Goal: Check status: Check status

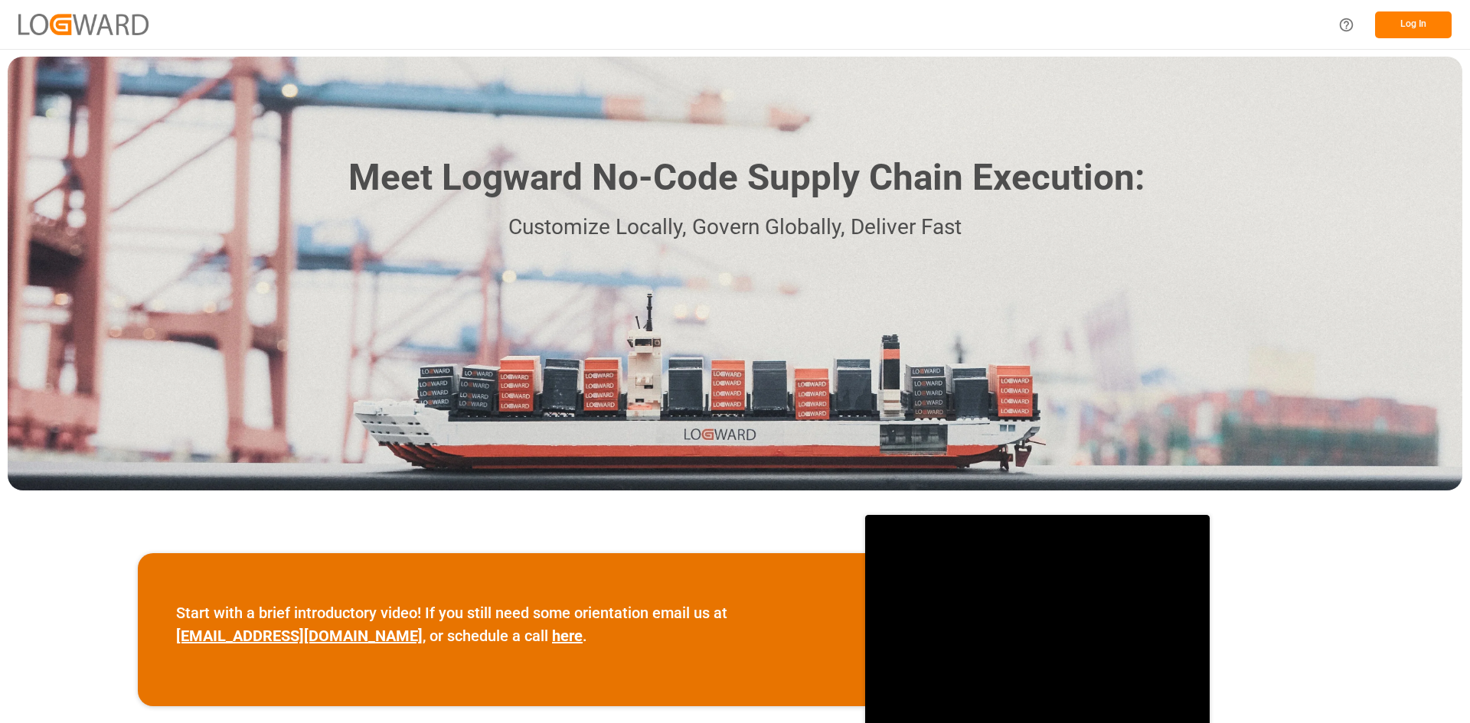
click at [1385, 18] on button "Log In" at bounding box center [1413, 24] width 77 height 27
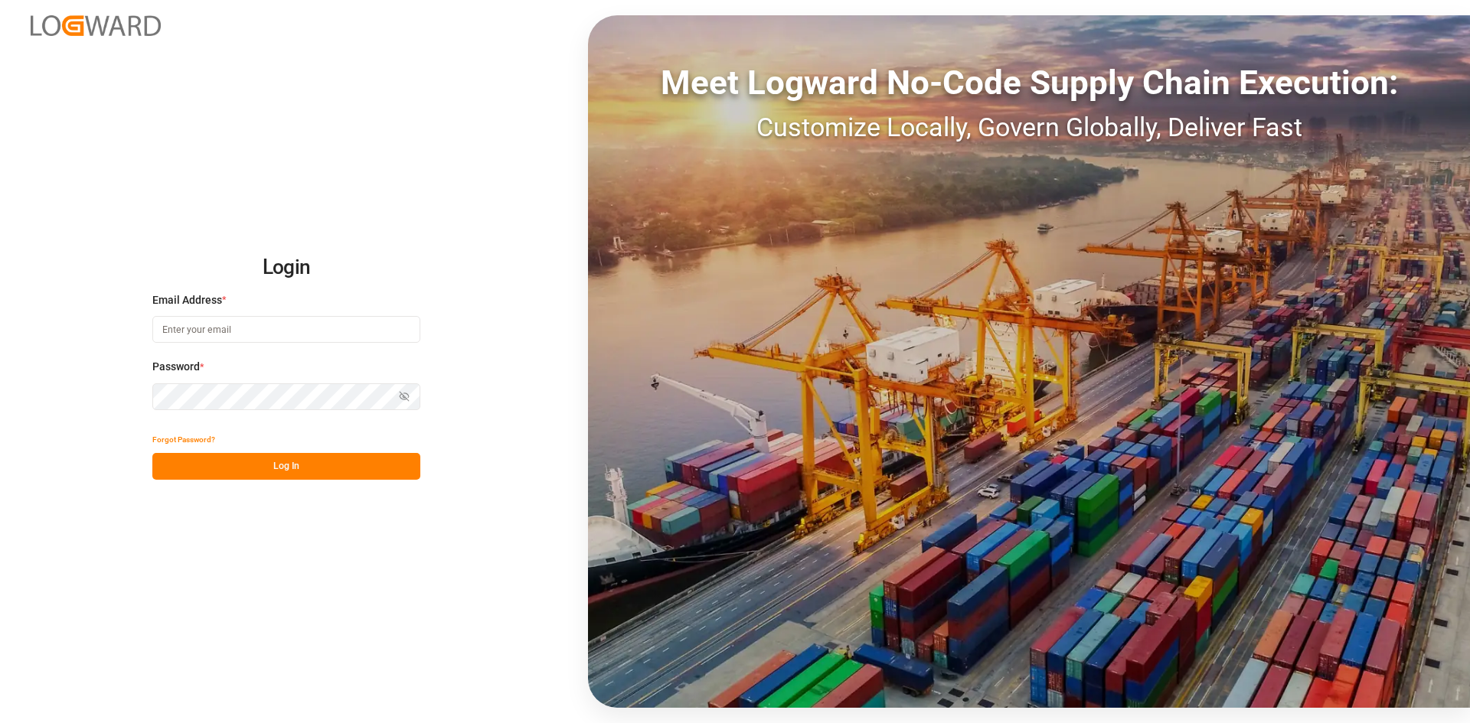
click at [261, 325] on input at bounding box center [286, 329] width 268 height 27
type input "[PERSON_NAME][EMAIL_ADDRESS][PERSON_NAME][DOMAIN_NAME]"
click at [316, 466] on button "Log In" at bounding box center [286, 466] width 268 height 27
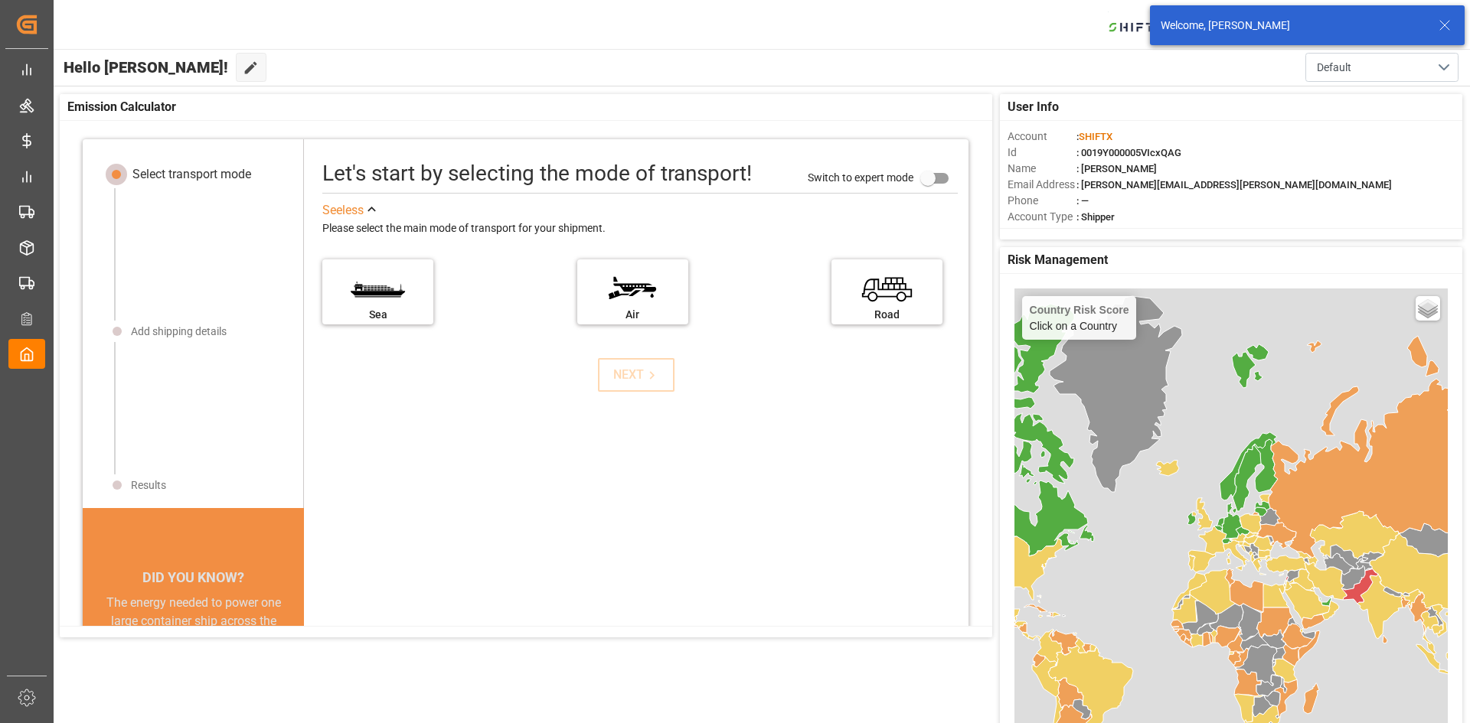
click at [1443, 30] on icon at bounding box center [1444, 25] width 18 height 18
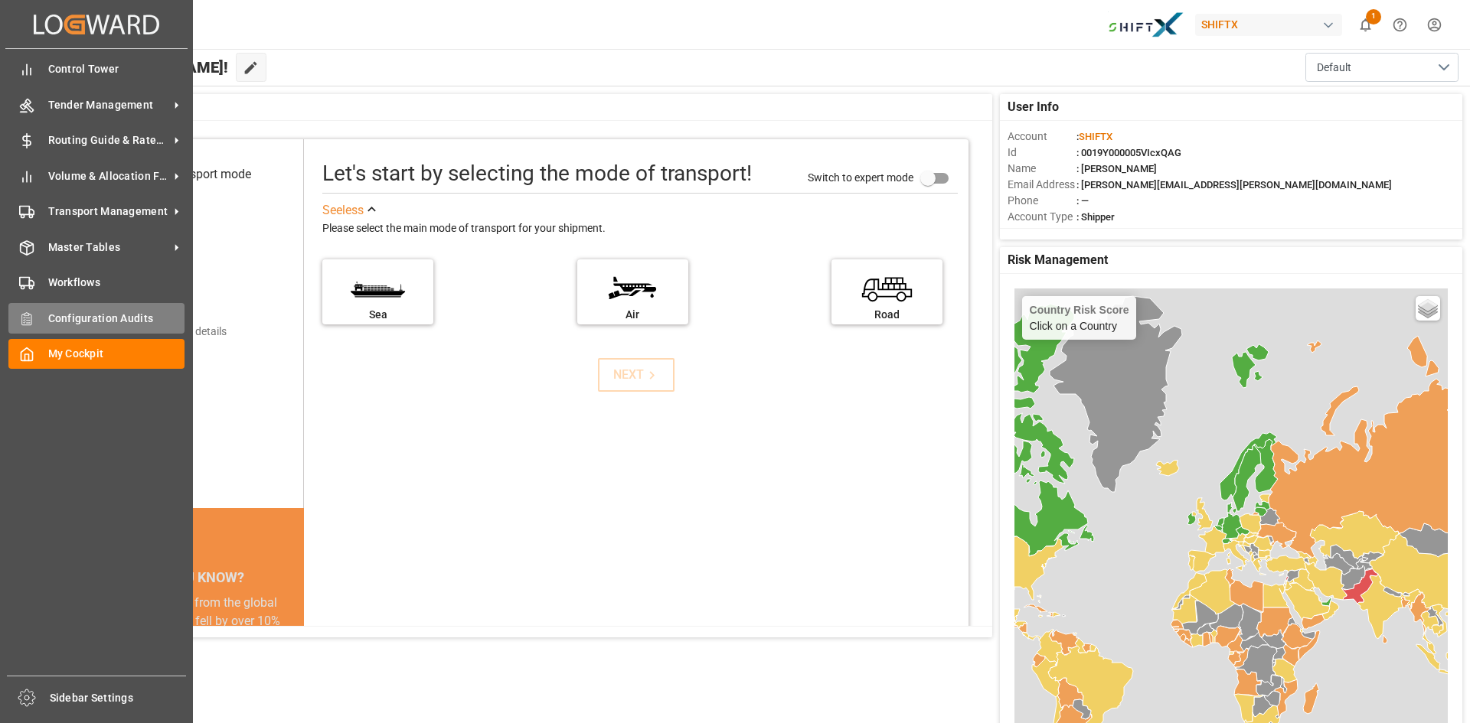
click at [73, 324] on span "Configuration Audits" at bounding box center [116, 319] width 137 height 16
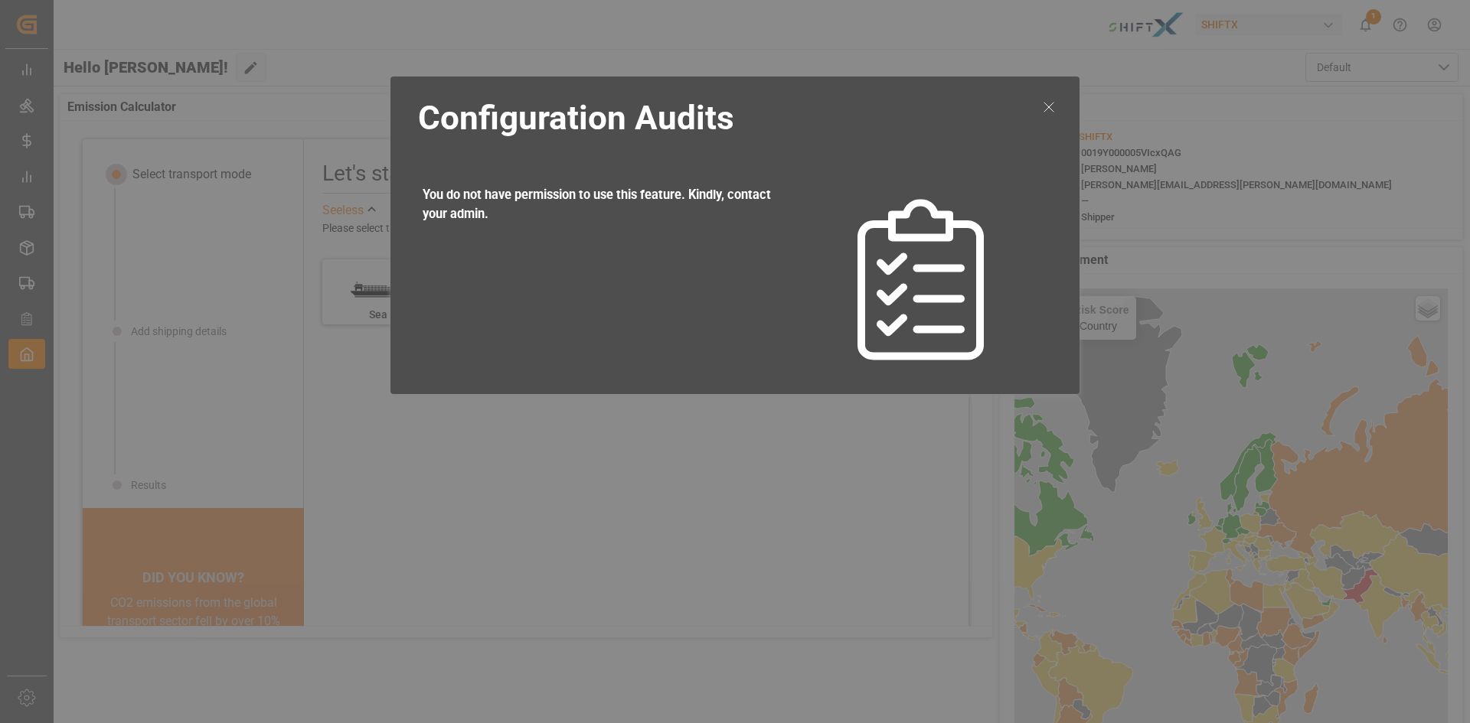
click at [1053, 104] on icon at bounding box center [1049, 107] width 18 height 18
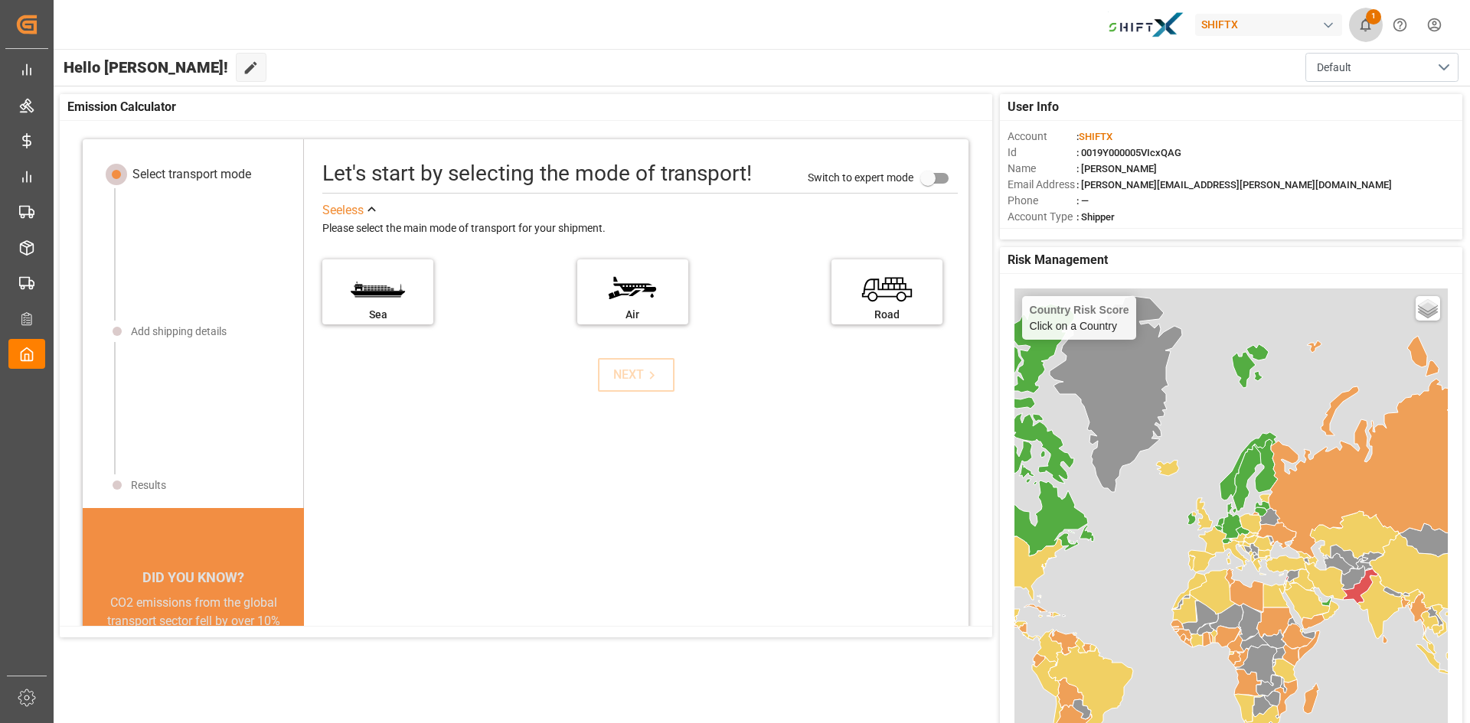
click at [1373, 23] on span "1" at bounding box center [1373, 16] width 15 height 15
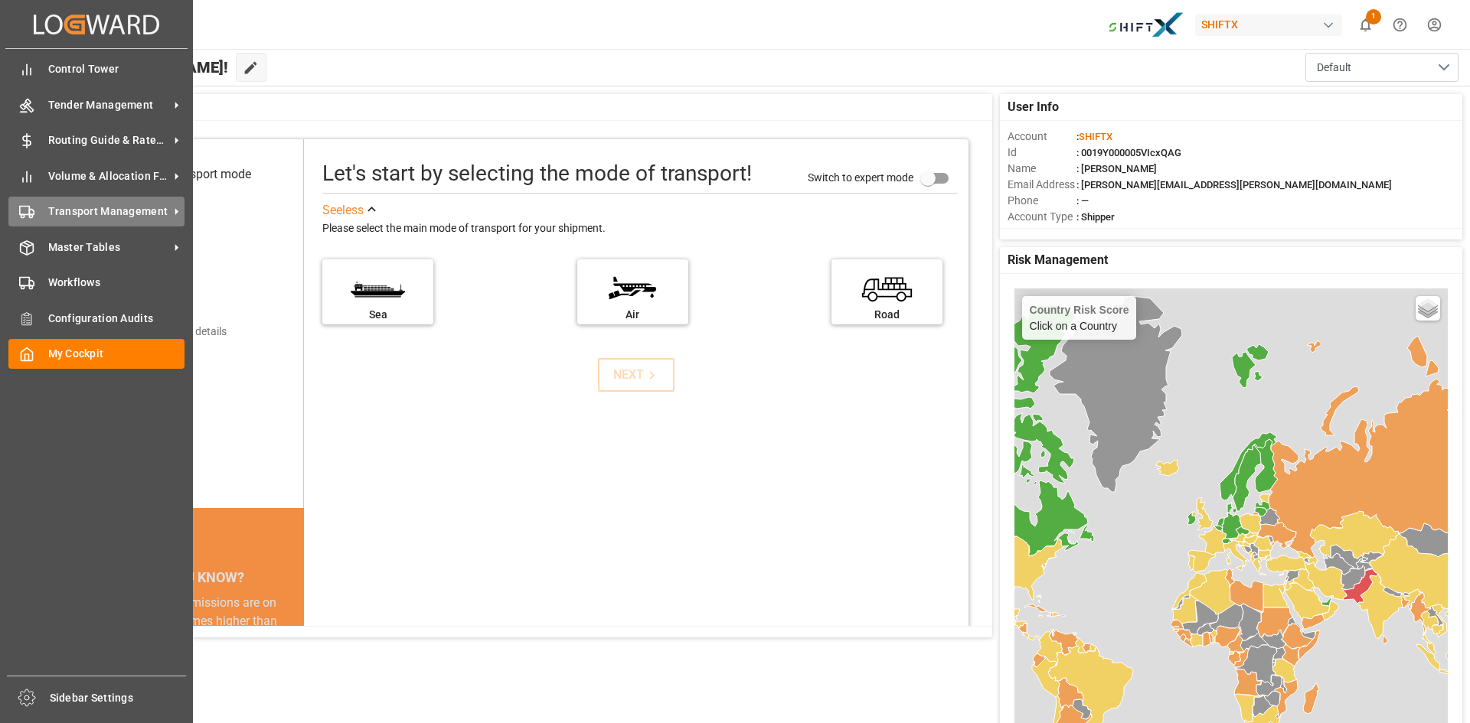
click at [88, 208] on span "Transport Management" at bounding box center [108, 212] width 121 height 16
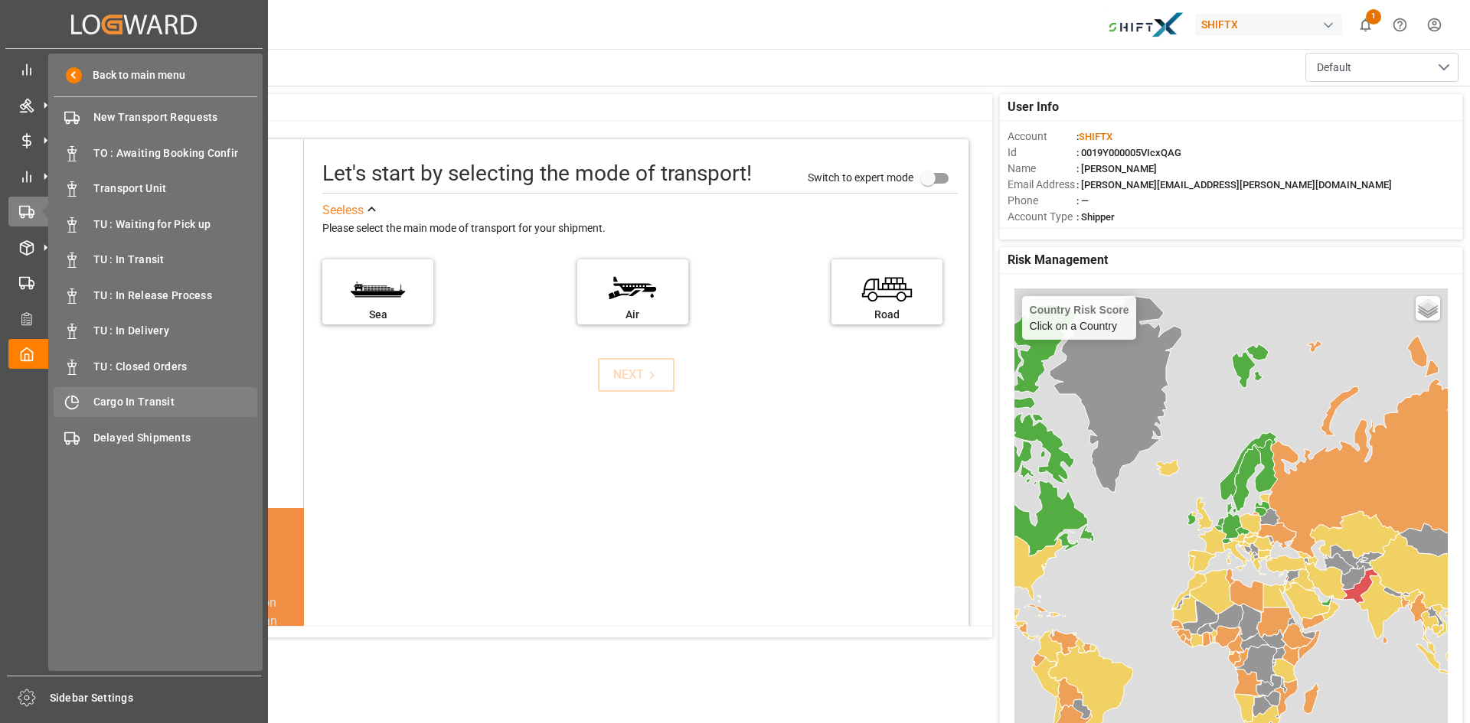
click at [143, 390] on div "Cargo In Transit Cargo In Transit" at bounding box center [156, 402] width 204 height 30
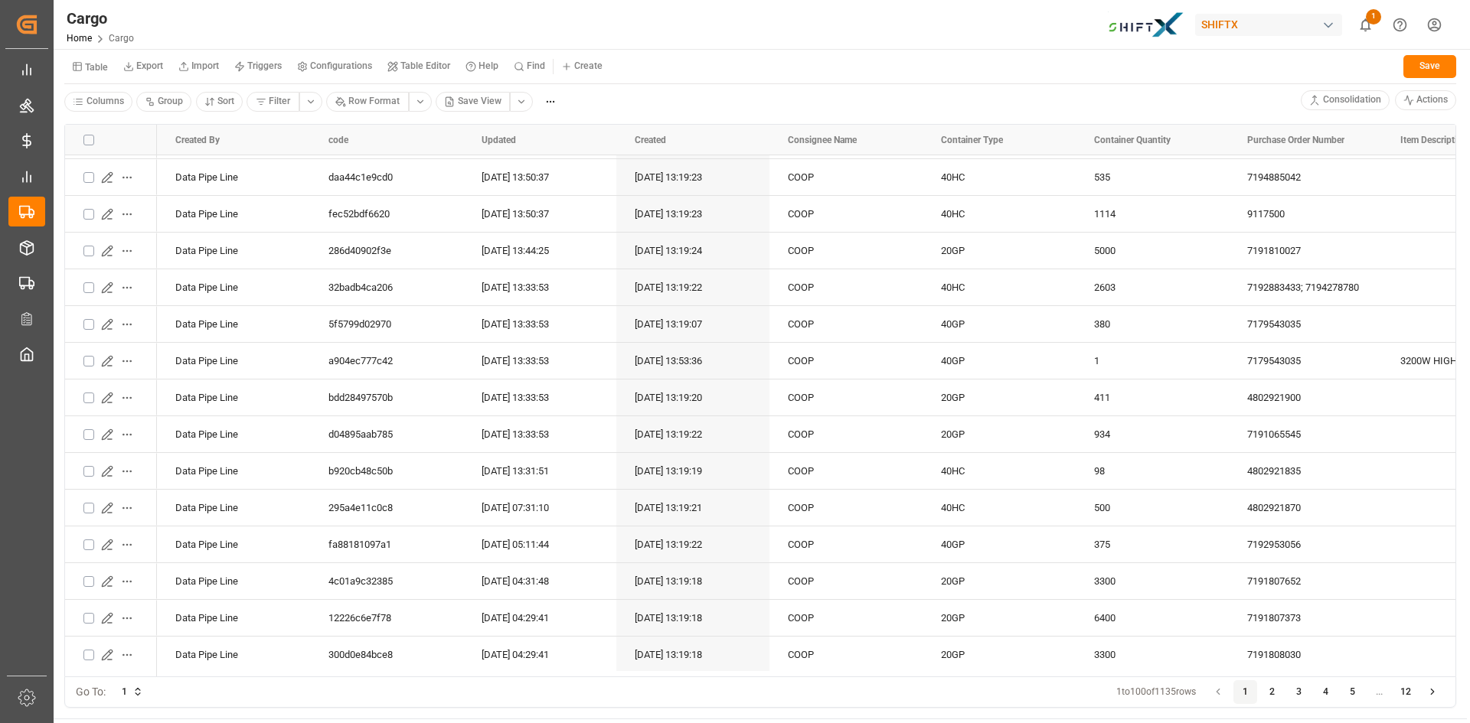
scroll to position [2144, 0]
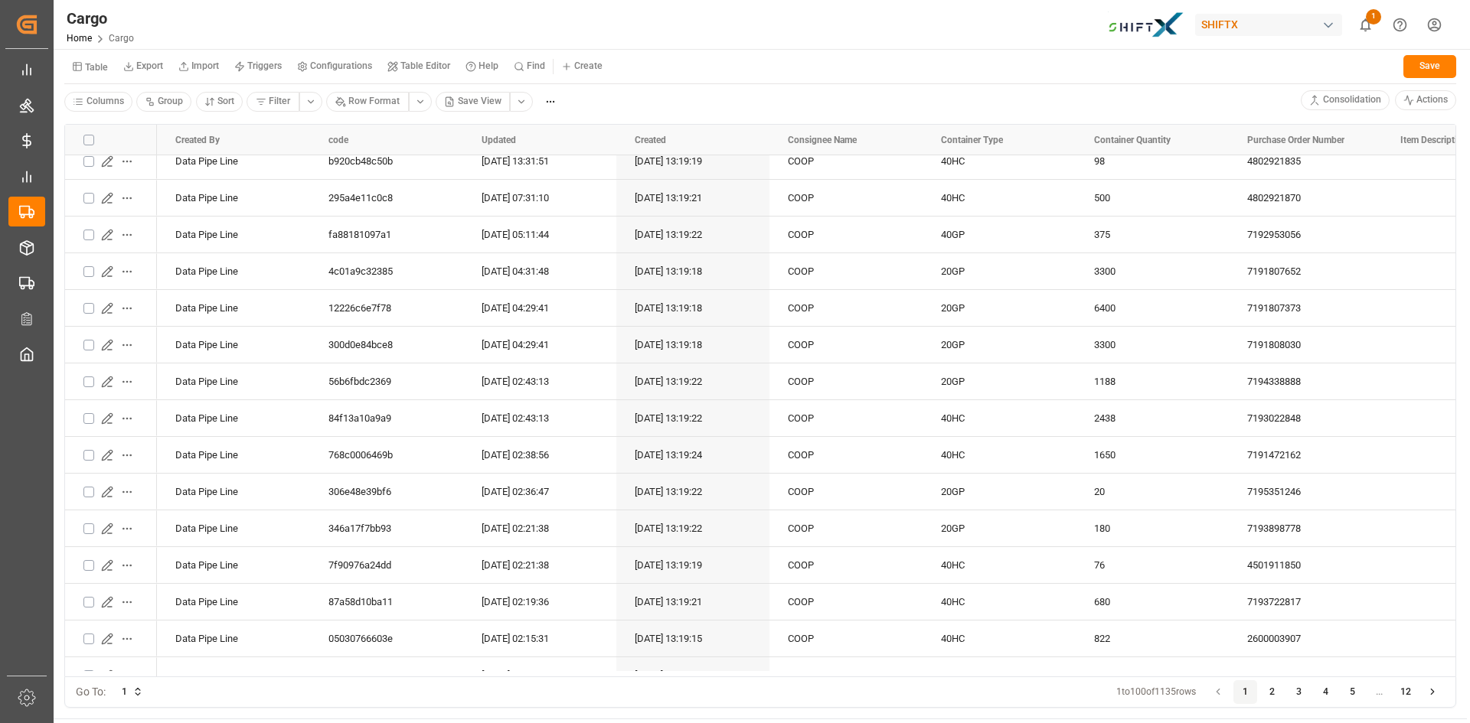
click at [1302, 688] on button "3" at bounding box center [1299, 693] width 24 height 24
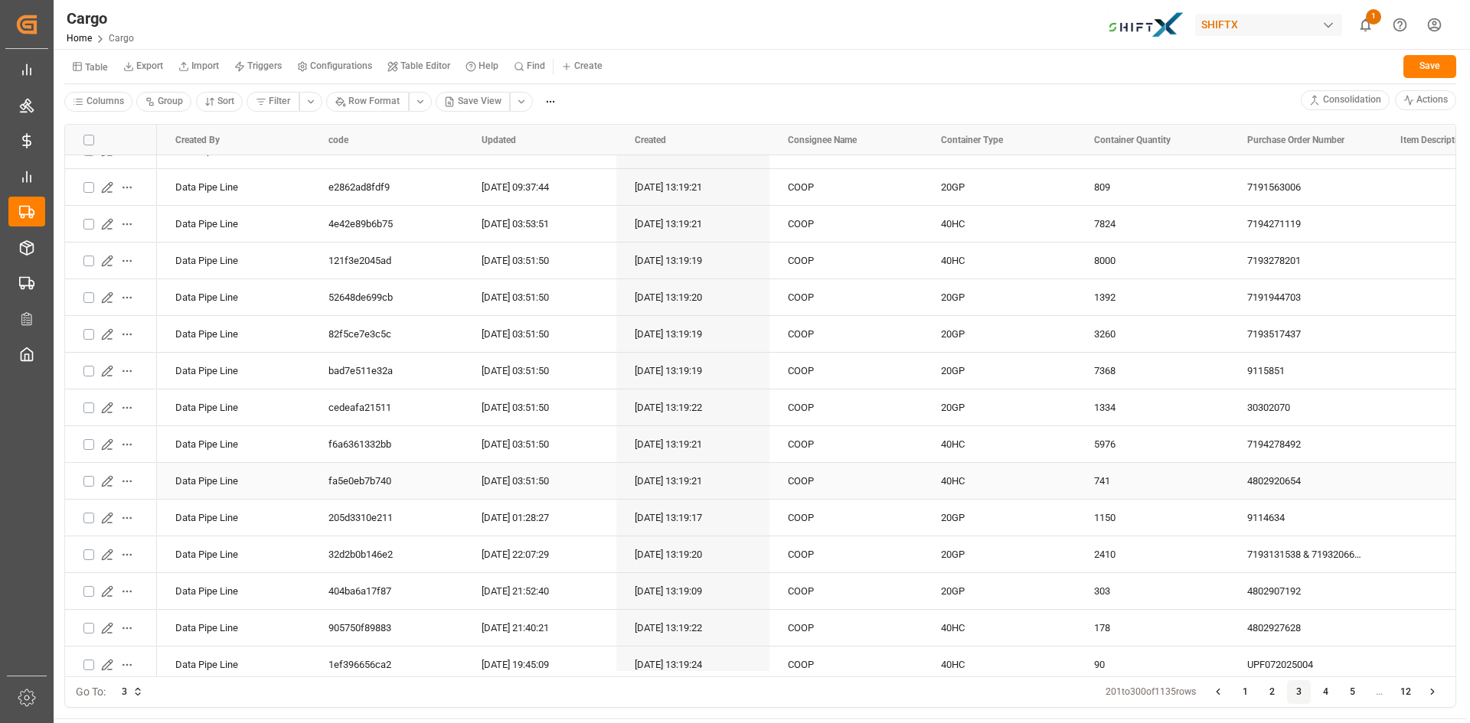
scroll to position [77, 0]
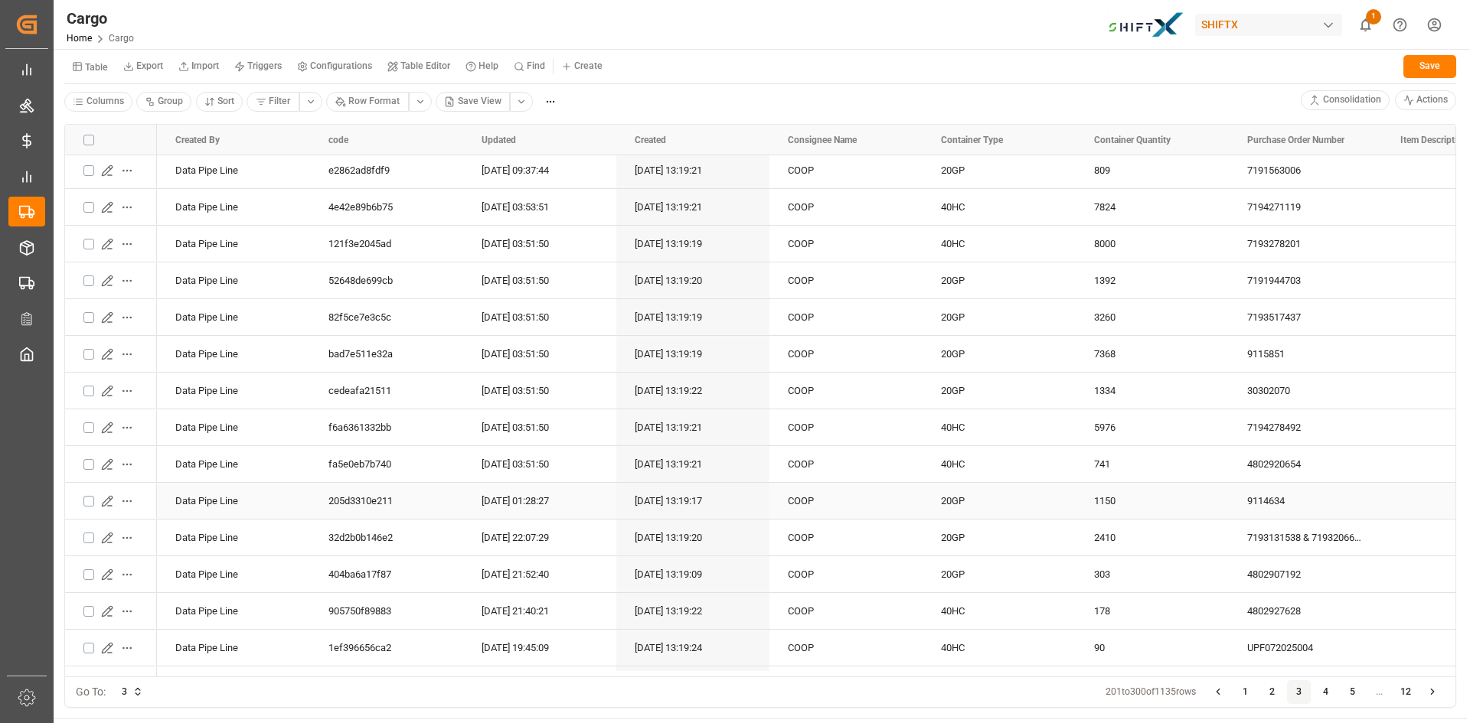
click at [106, 500] on icon "Press SPACE to select this row." at bounding box center [107, 501] width 10 height 10
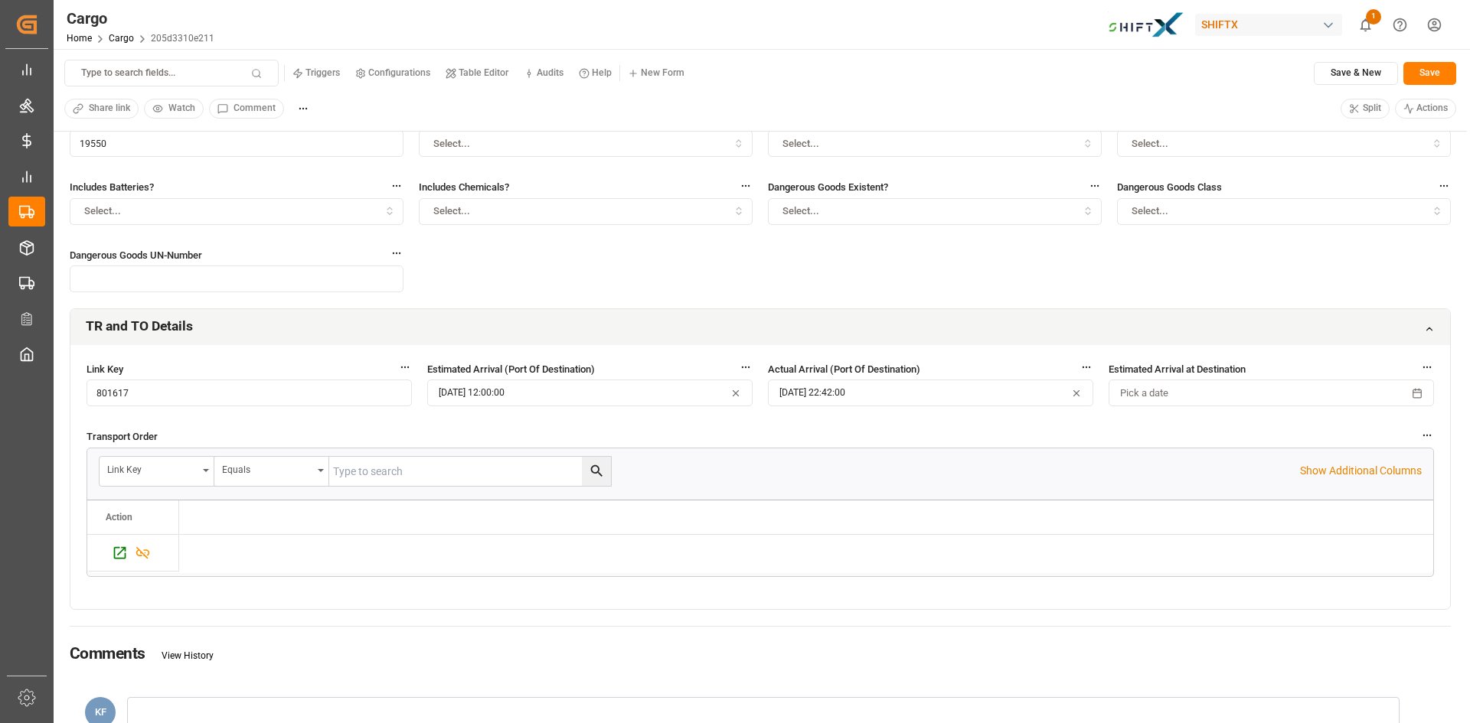
scroll to position [230, 0]
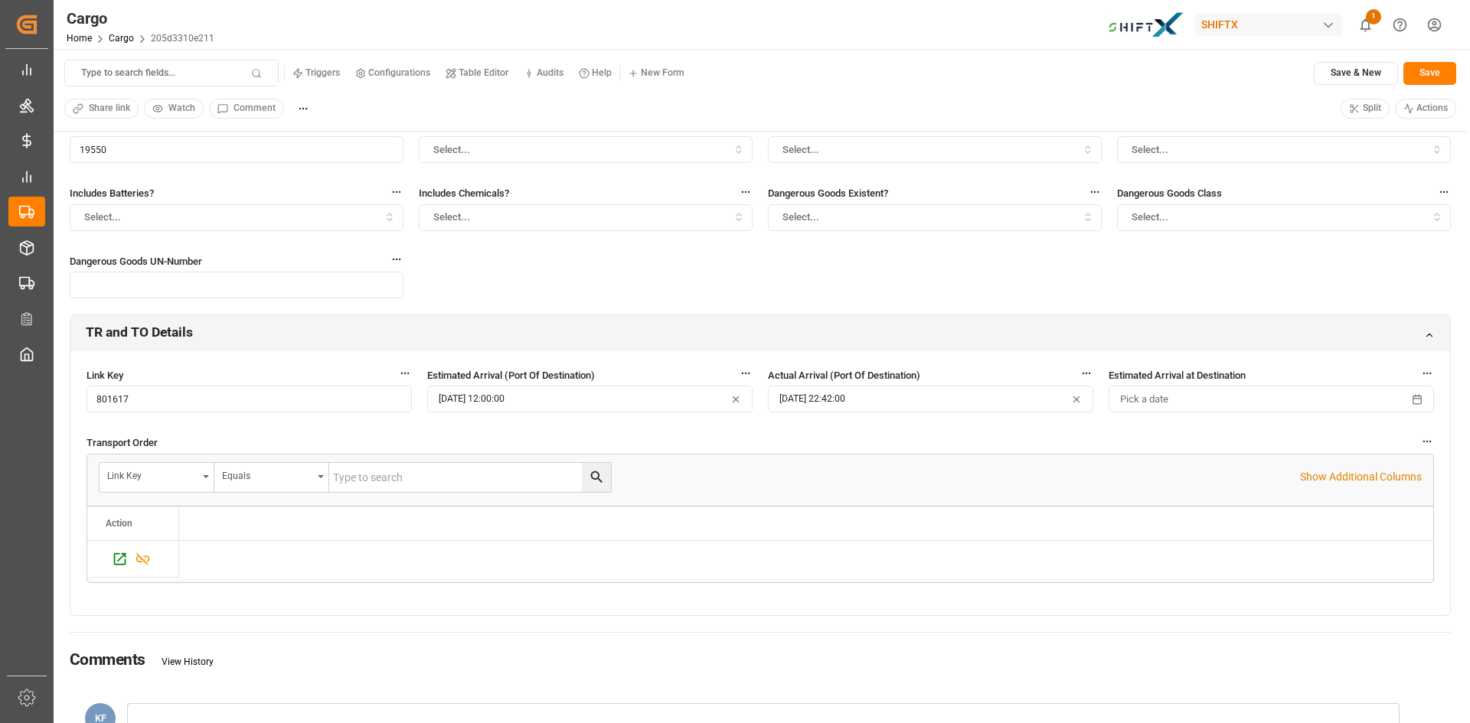
click at [1427, 333] on icon at bounding box center [1429, 335] width 11 height 11
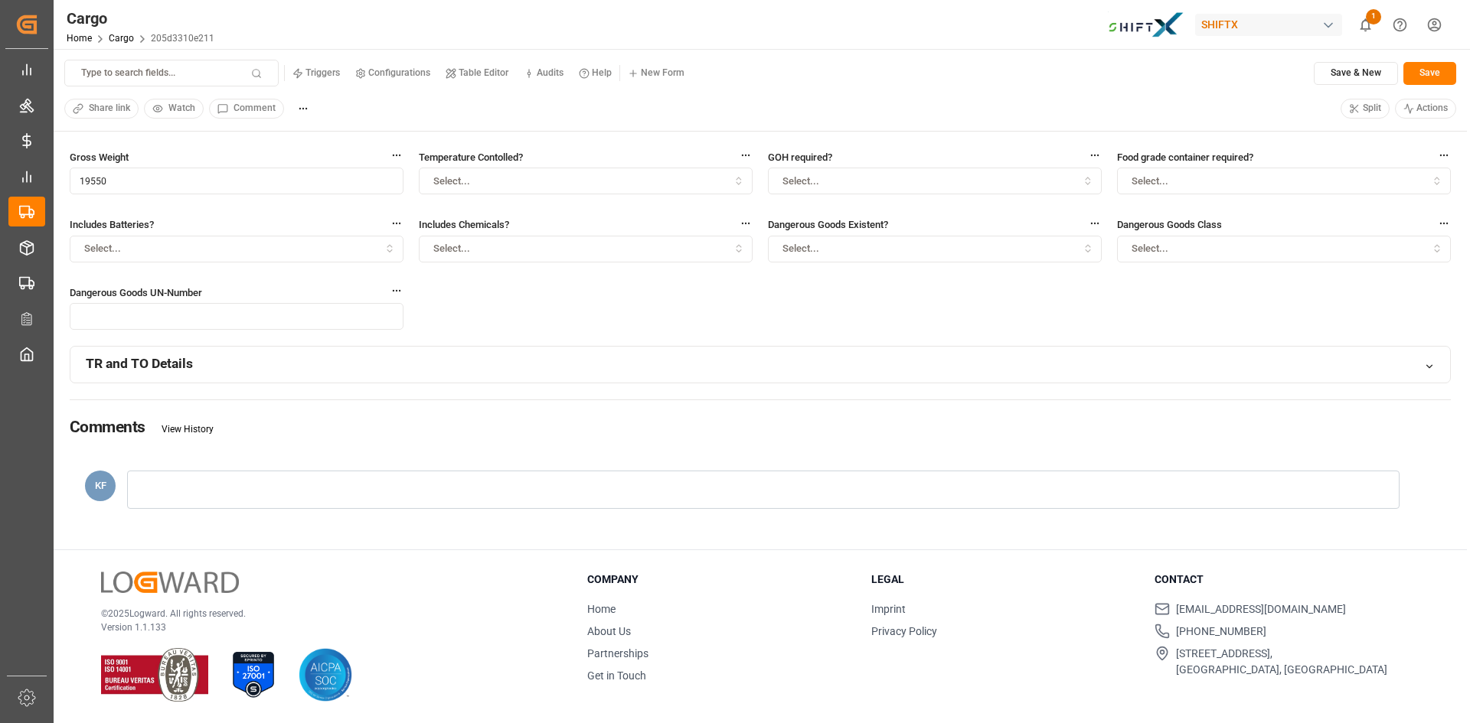
scroll to position [198, 0]
click at [1427, 364] on icon at bounding box center [1429, 366] width 11 height 11
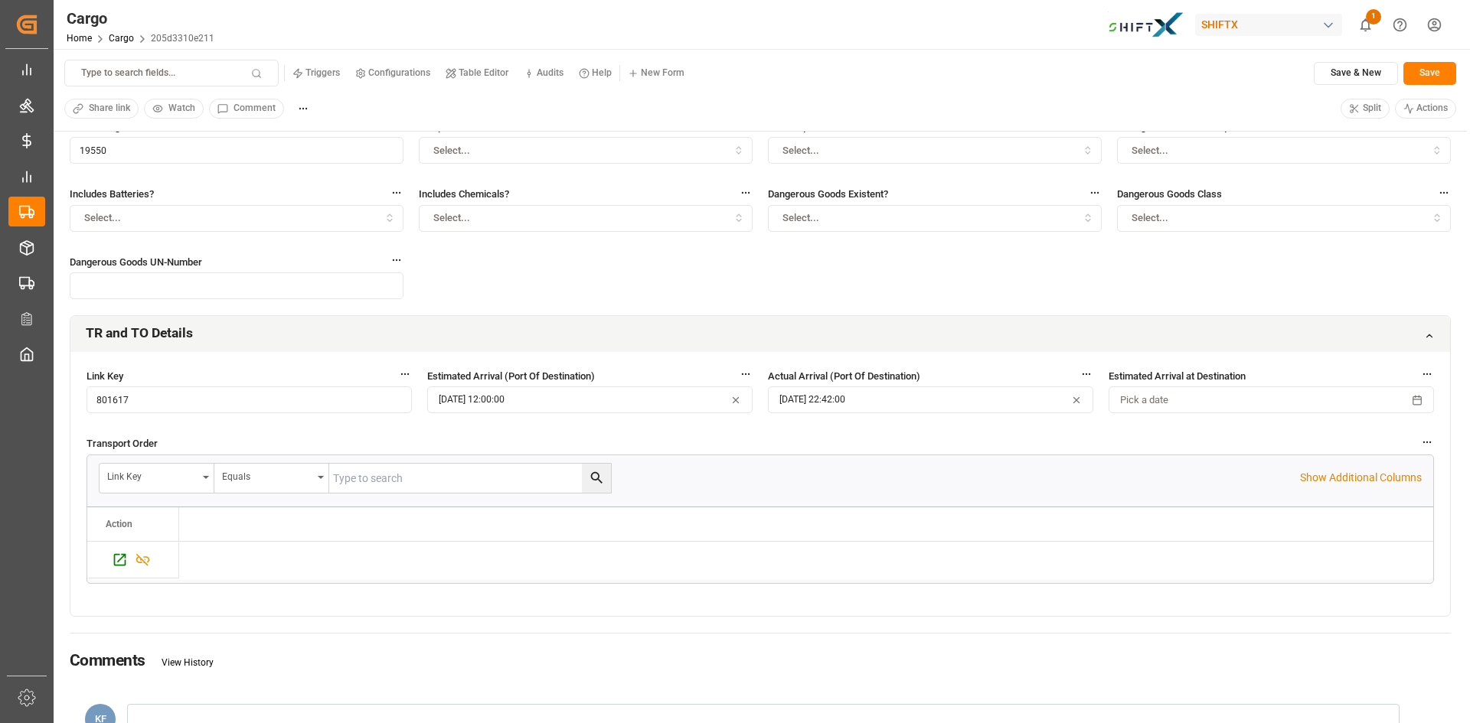
scroll to position [306, 0]
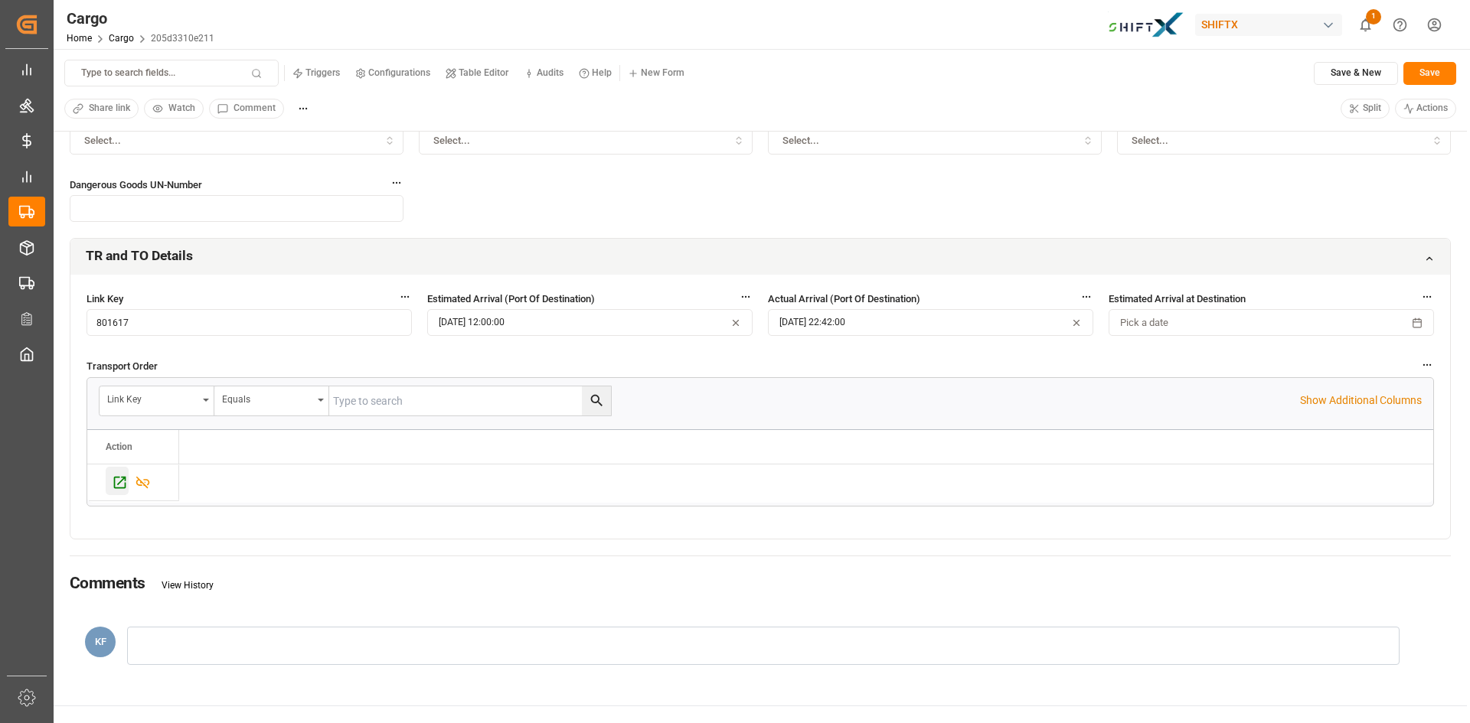
click at [116, 481] on icon "Press SPACE to select this row." at bounding box center [120, 483] width 16 height 16
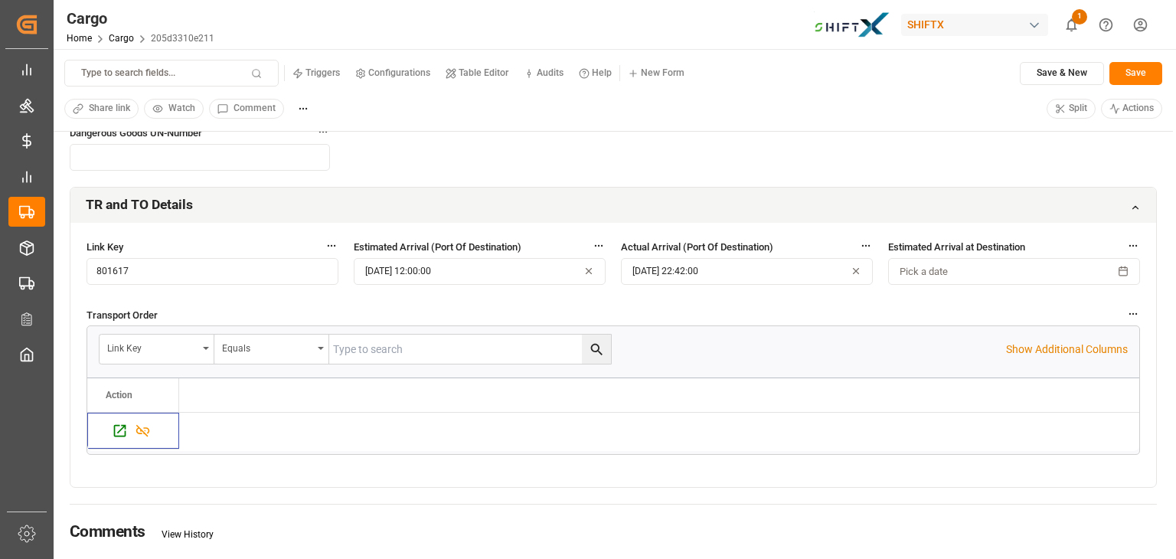
scroll to position [363, 0]
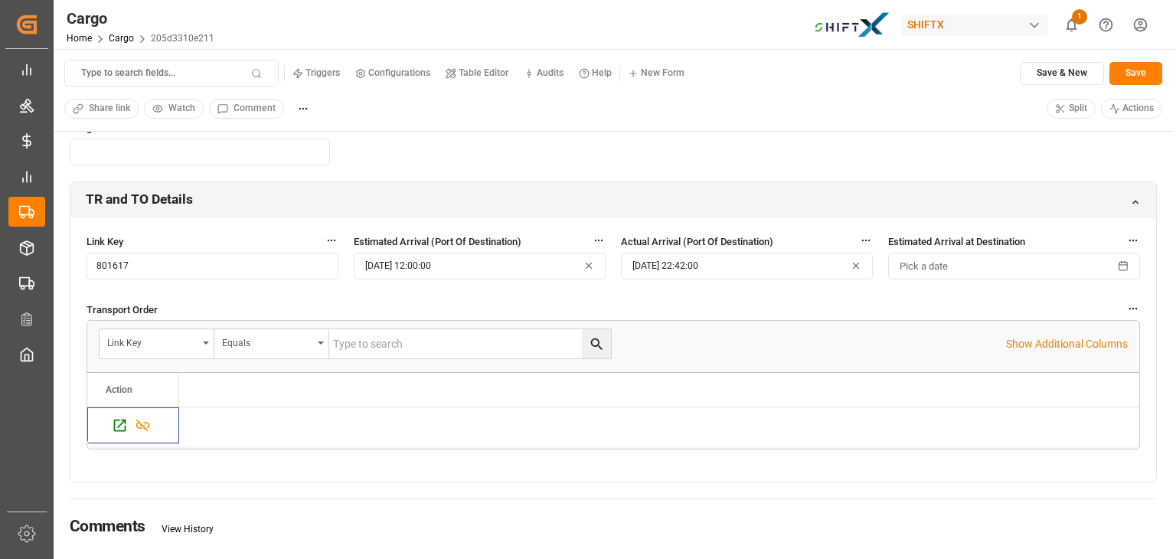
click at [1142, 29] on html "Created by potrace 1.15, written by [PERSON_NAME] [DATE]-[DATE] Created by potr…" at bounding box center [588, 279] width 1176 height 559
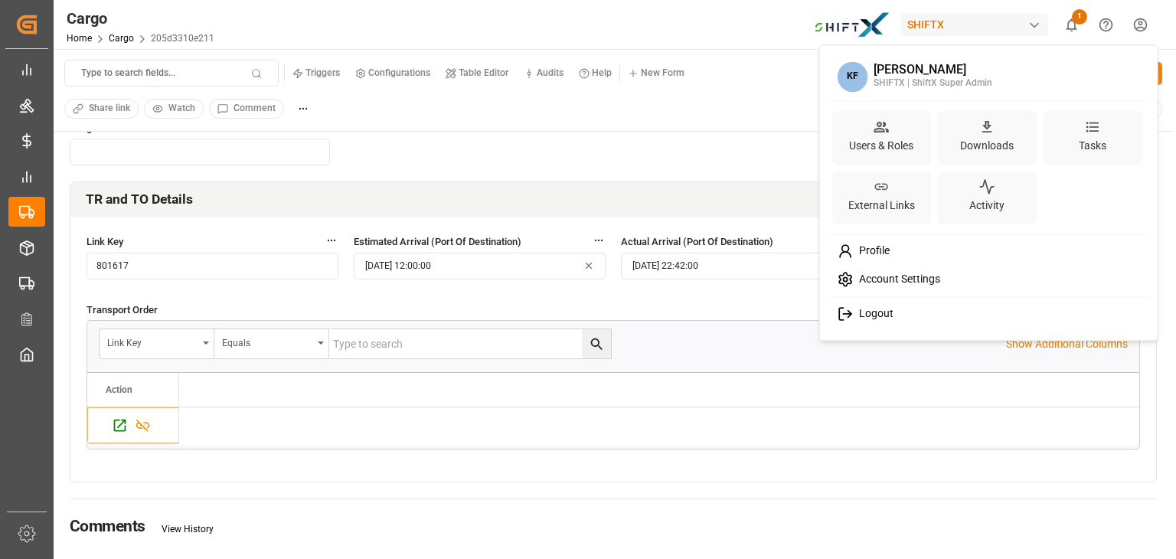
click at [888, 321] on div "Logout" at bounding box center [988, 314] width 314 height 28
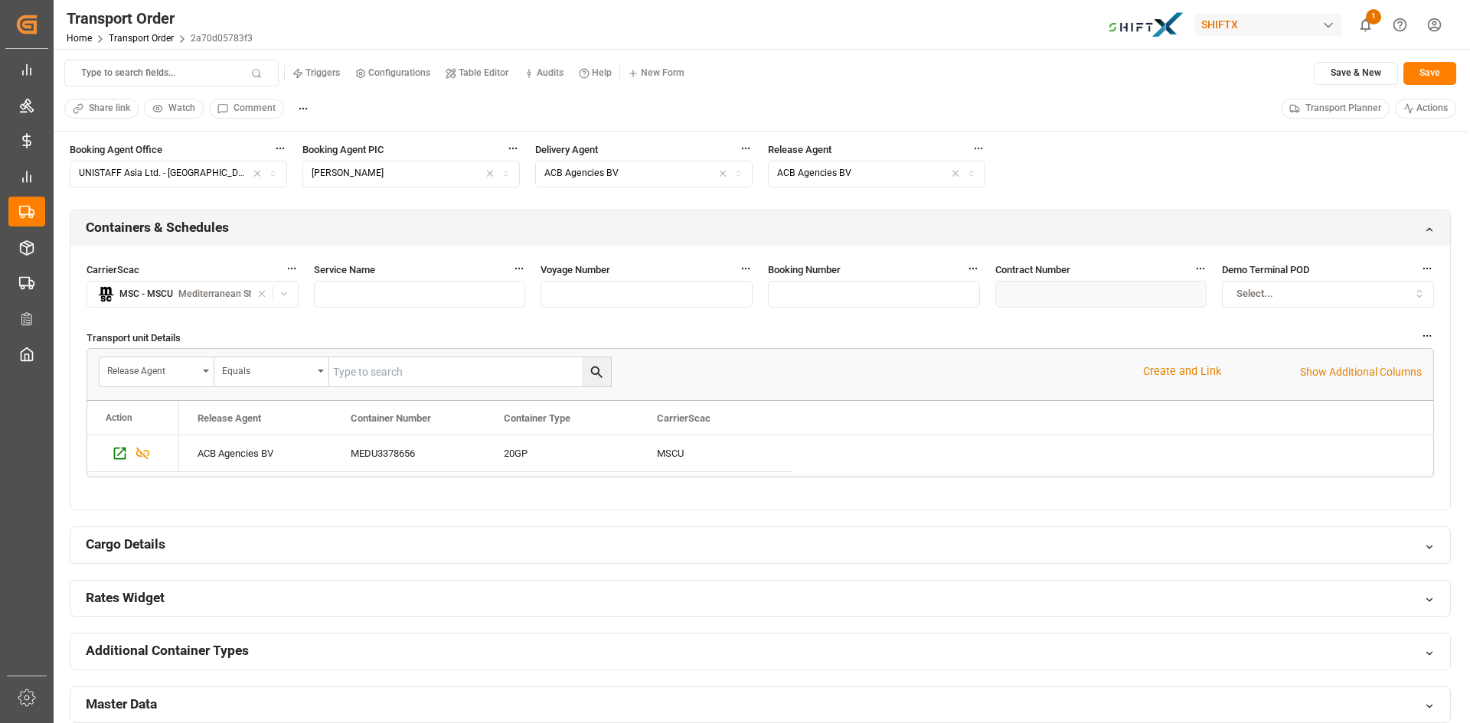
scroll to position [689, 0]
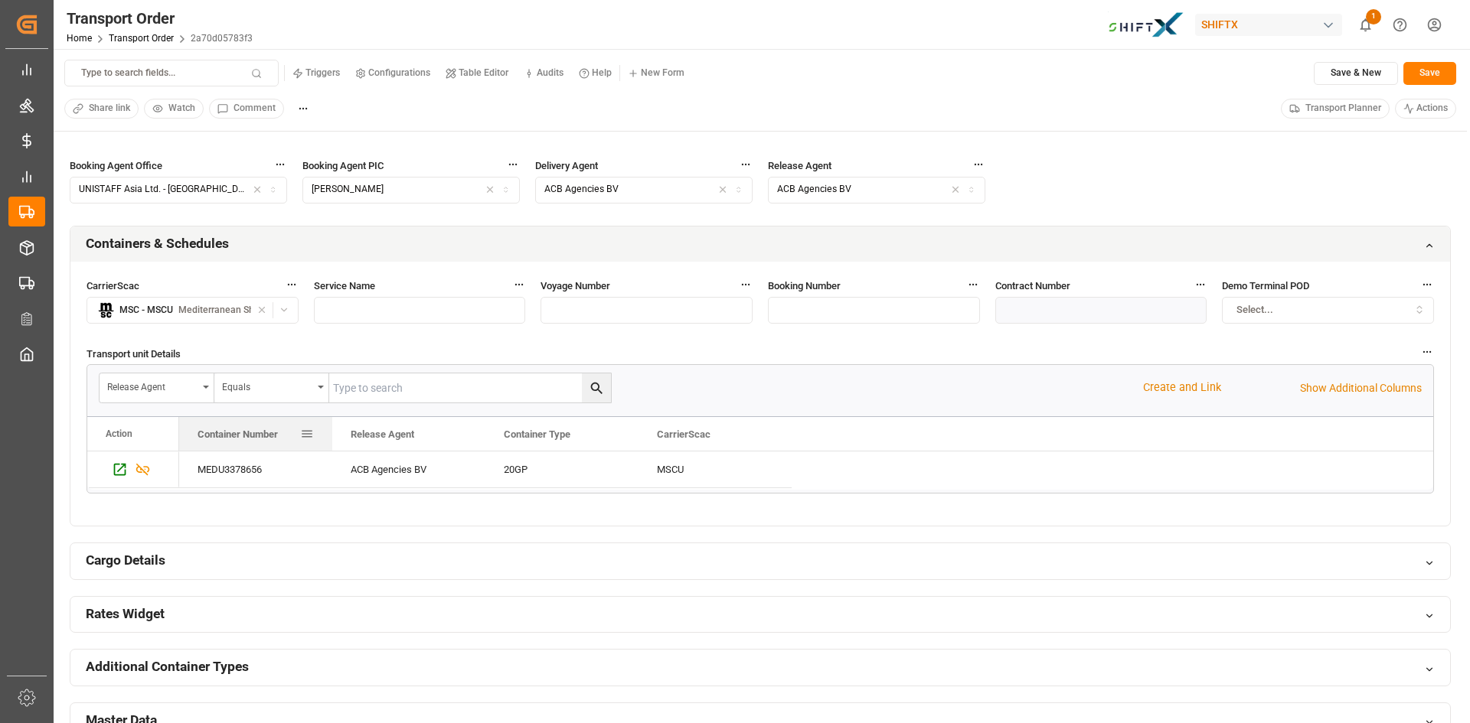
drag, startPoint x: 410, startPoint y: 435, endPoint x: 266, endPoint y: 439, distance: 144.7
click at [266, 439] on span "Container Number" at bounding box center [238, 434] width 80 height 11
drag, startPoint x: 542, startPoint y: 442, endPoint x: 385, endPoint y: 442, distance: 156.9
click at [385, 442] on div "Container Type" at bounding box center [402, 434] width 103 height 34
click at [1405, 386] on p "Show Additional Columns" at bounding box center [1361, 388] width 122 height 16
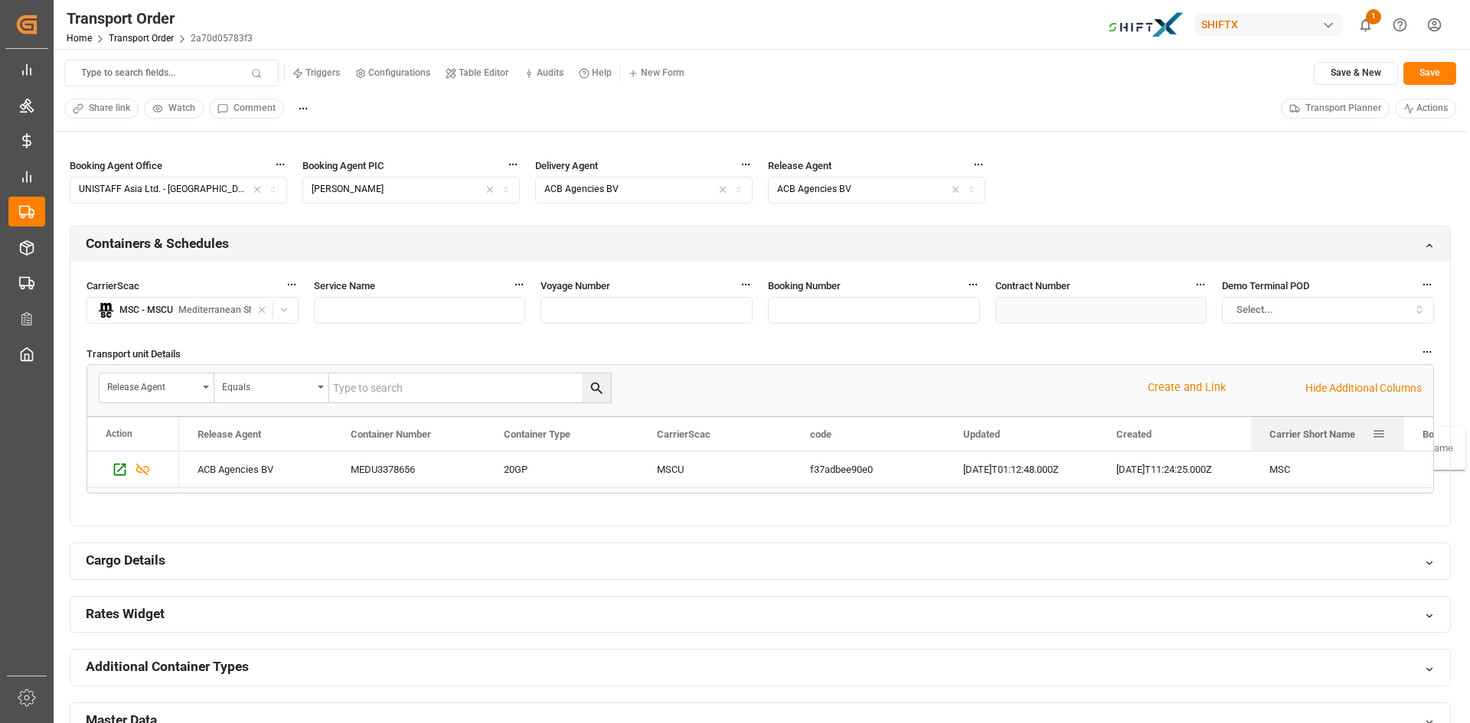
drag, startPoint x: 1429, startPoint y: 435, endPoint x: 1306, endPoint y: 438, distance: 123.3
click at [1306, 438] on span "Carrier Short Name" at bounding box center [1312, 434] width 86 height 11
drag, startPoint x: 1424, startPoint y: 433, endPoint x: 1282, endPoint y: 435, distance: 142.4
click at [1287, 435] on span "Booking Number" at bounding box center [1305, 434] width 73 height 11
drag, startPoint x: 1430, startPoint y: 434, endPoint x: 1328, endPoint y: 438, distance: 101.9
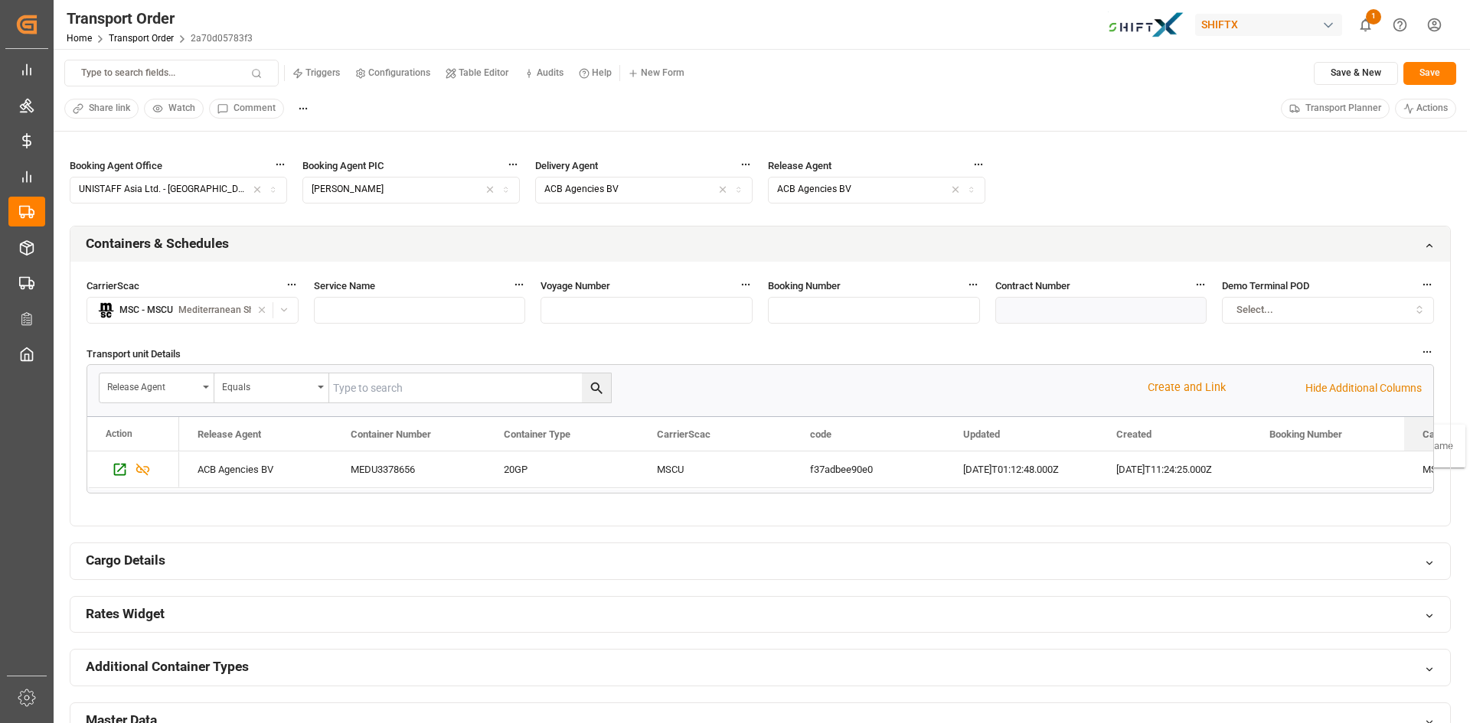
click at [1422, 438] on span "Carrier Short Name" at bounding box center [1465, 434] width 86 height 11
drag, startPoint x: 1422, startPoint y: 435, endPoint x: 1324, endPoint y: 436, distance: 98.0
click at [1422, 436] on span "Booking Number" at bounding box center [1458, 434] width 73 height 11
drag, startPoint x: 1418, startPoint y: 437, endPoint x: 1331, endPoint y: 439, distance: 87.3
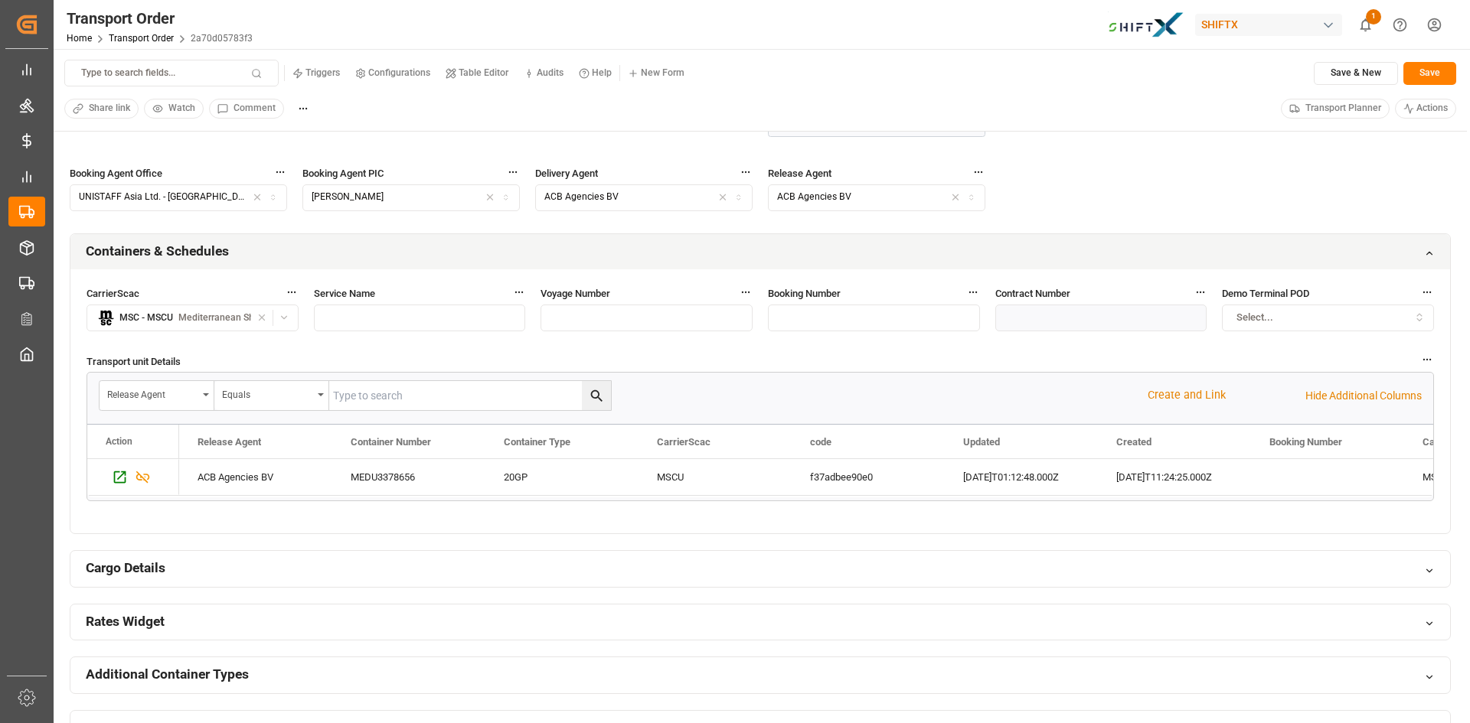
scroll to position [766, 0]
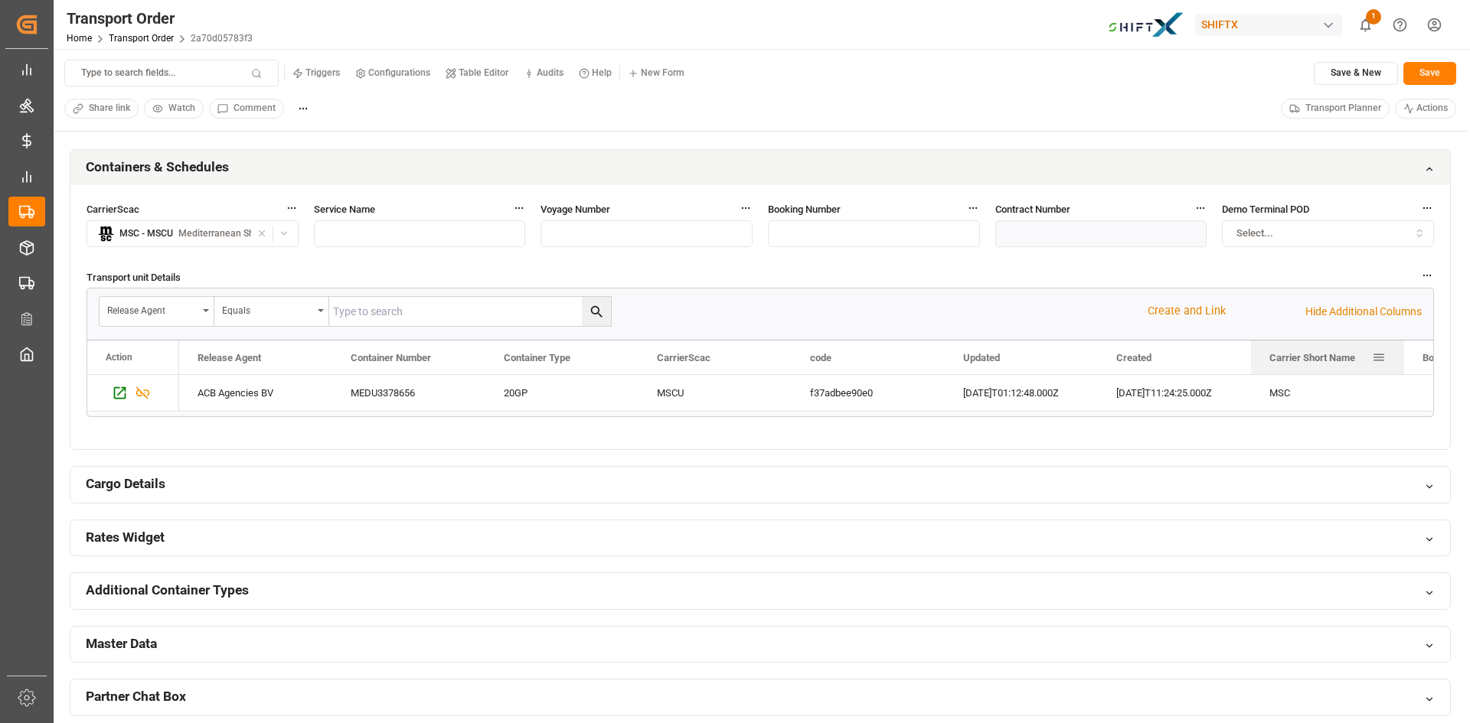
drag, startPoint x: 1429, startPoint y: 356, endPoint x: 1294, endPoint y: 350, distance: 134.9
click at [1294, 350] on div "Carrier Short Name" at bounding box center [1320, 358] width 103 height 34
drag, startPoint x: 1430, startPoint y: 361, endPoint x: 1283, endPoint y: 360, distance: 147.0
click at [1283, 360] on span "Booking Number" at bounding box center [1305, 357] width 73 height 11
click at [1430, 274] on icon "button" at bounding box center [1427, 275] width 11 height 11
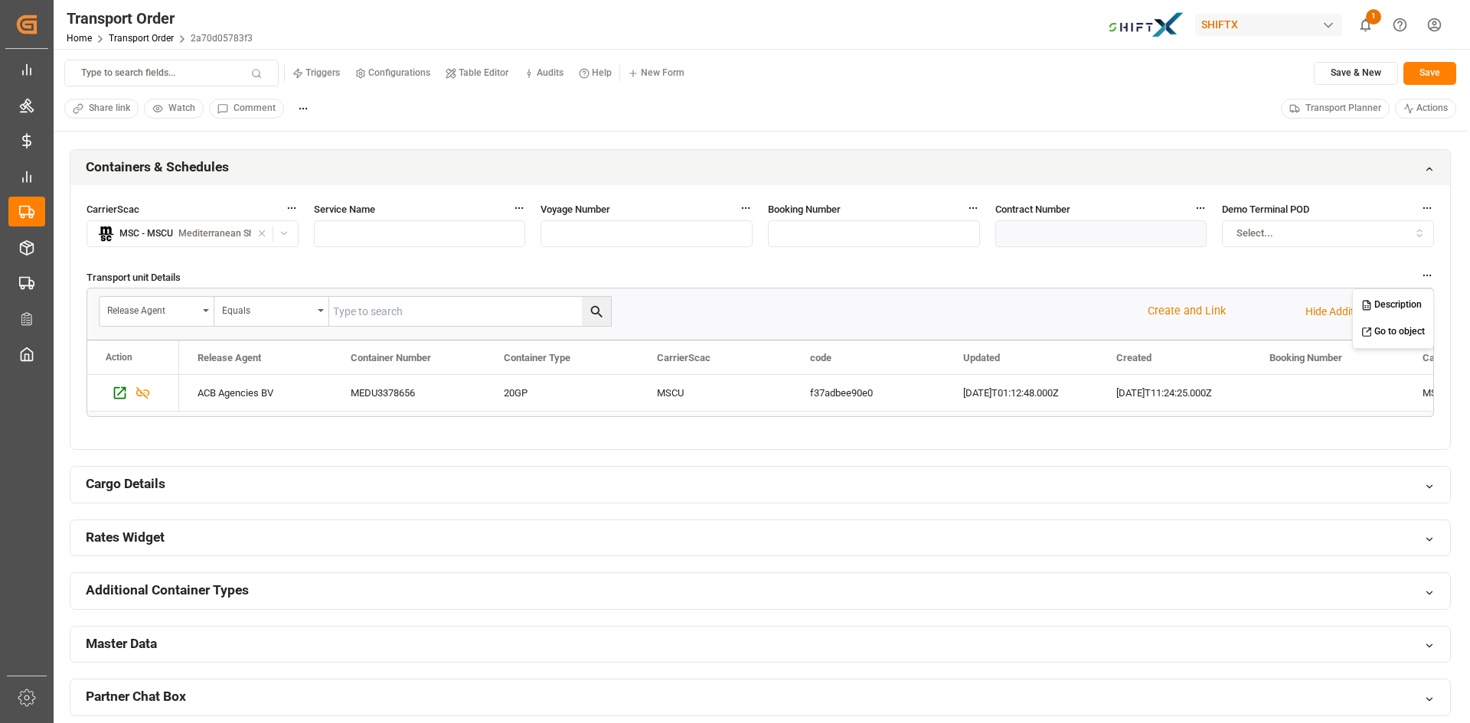
click at [1395, 306] on button "Description" at bounding box center [1393, 305] width 75 height 27
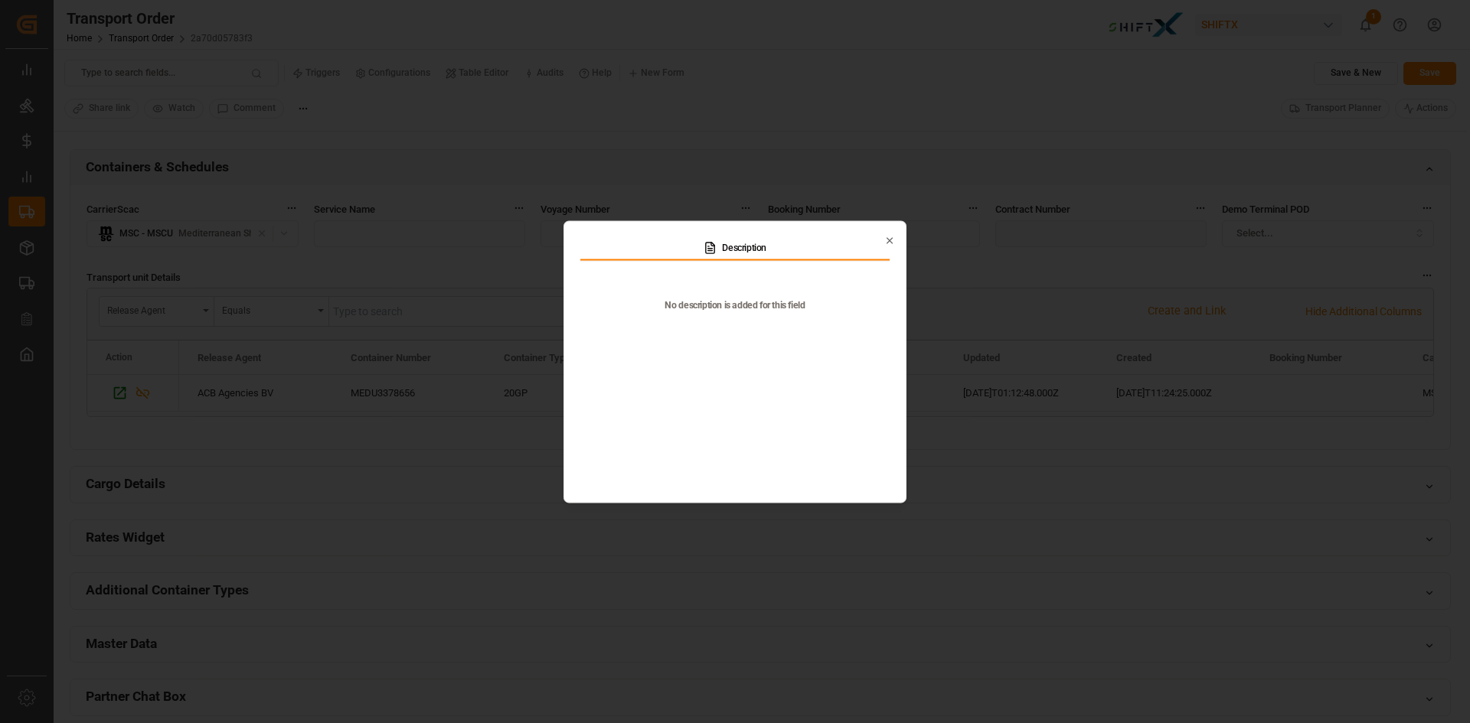
click at [888, 243] on icon "button" at bounding box center [889, 240] width 5 height 5
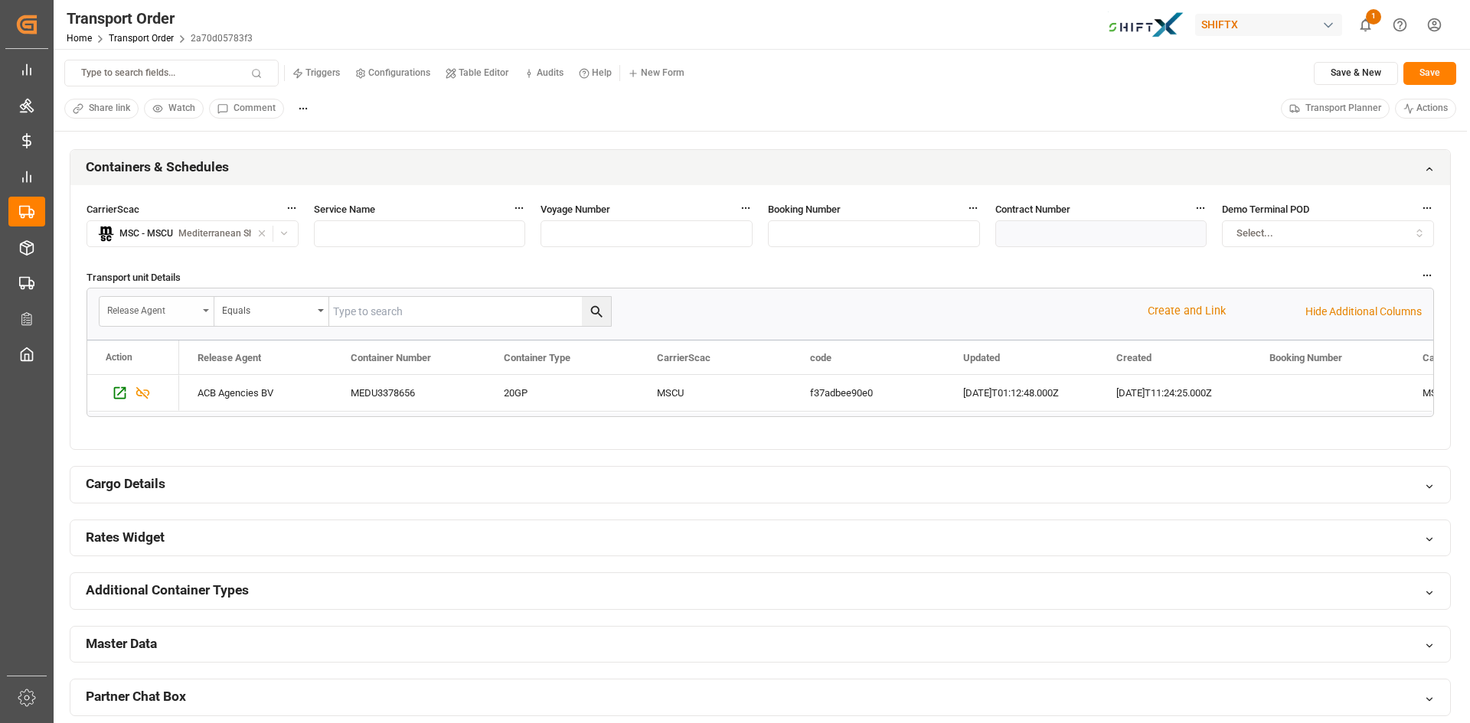
click at [207, 312] on div "Release Agent" at bounding box center [157, 311] width 115 height 29
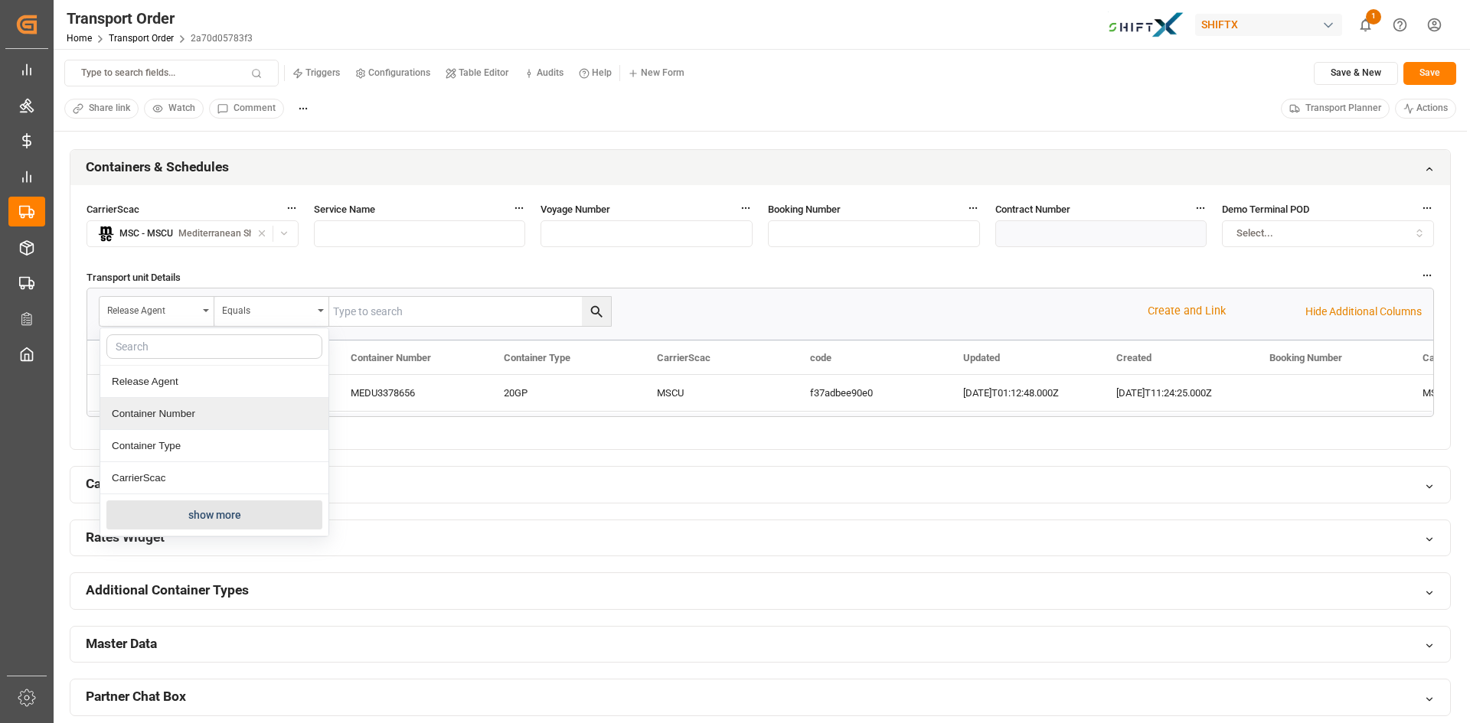
click at [168, 412] on div "Container Number" at bounding box center [214, 414] width 228 height 32
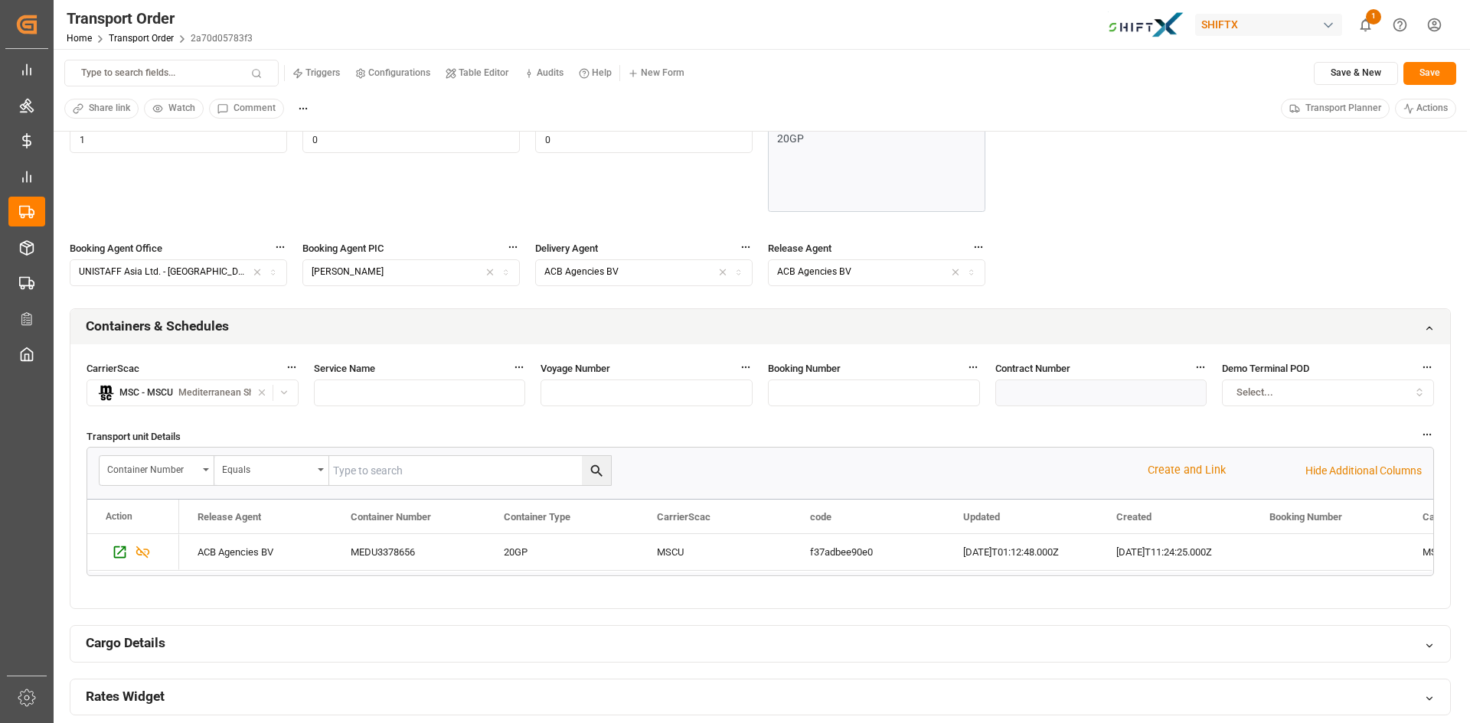
scroll to position [612, 0]
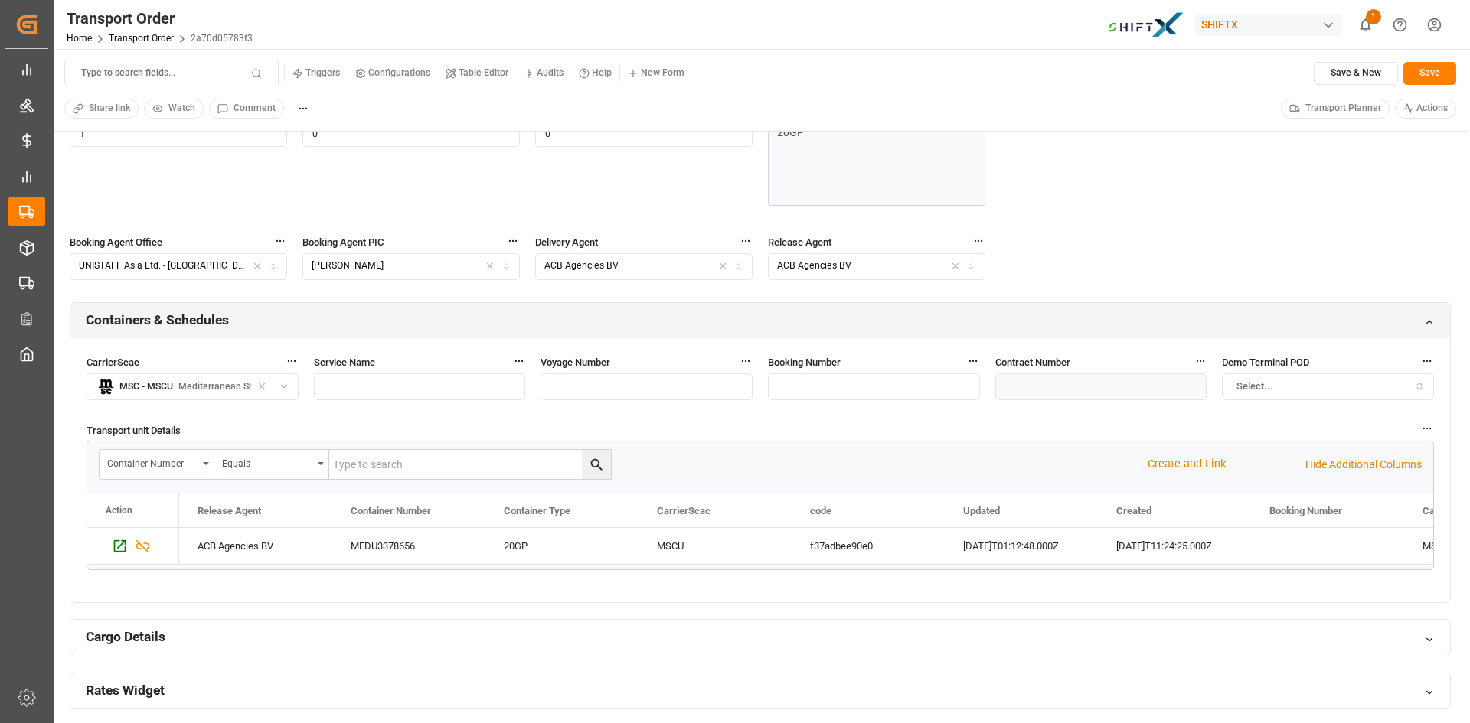
click at [1430, 327] on icon at bounding box center [1429, 322] width 11 height 11
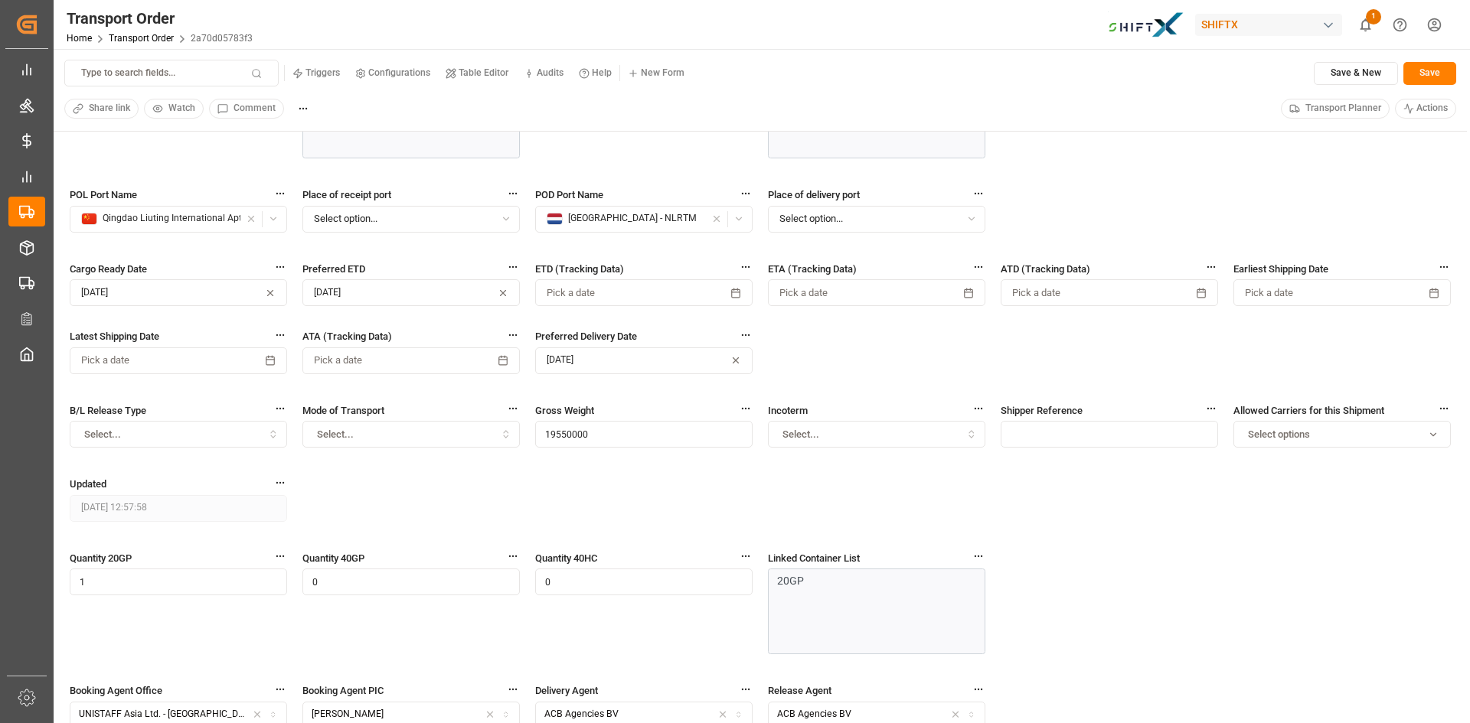
scroll to position [0, 0]
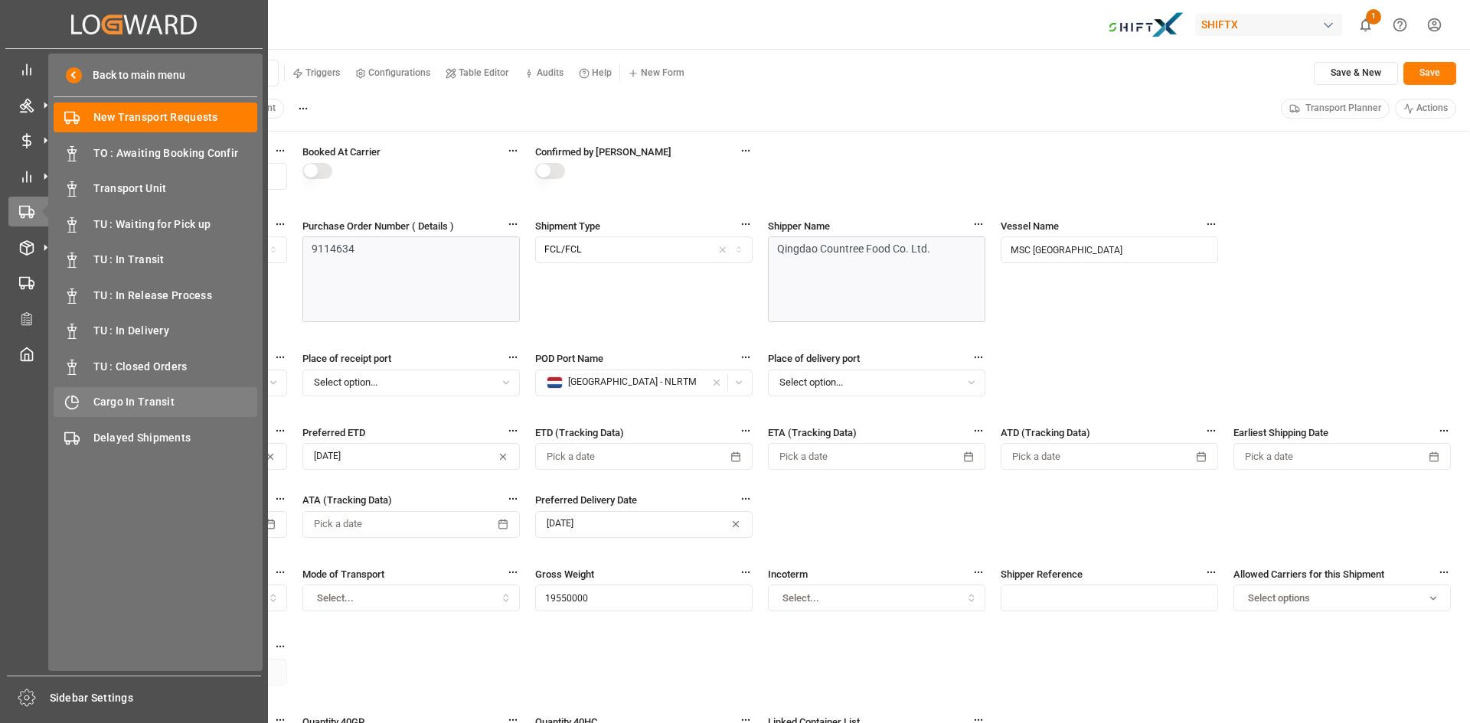
click at [114, 399] on span "Cargo In Transit" at bounding box center [175, 402] width 165 height 16
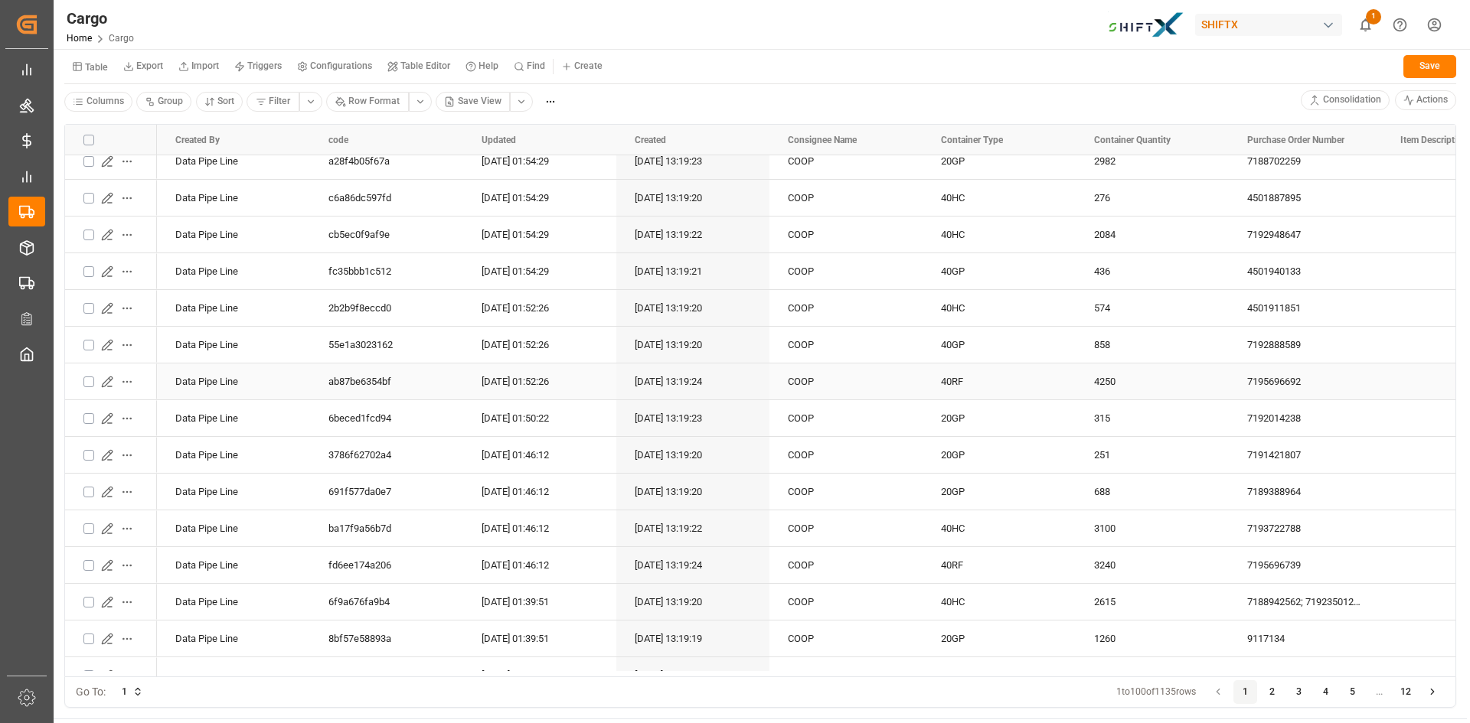
scroll to position [2833, 0]
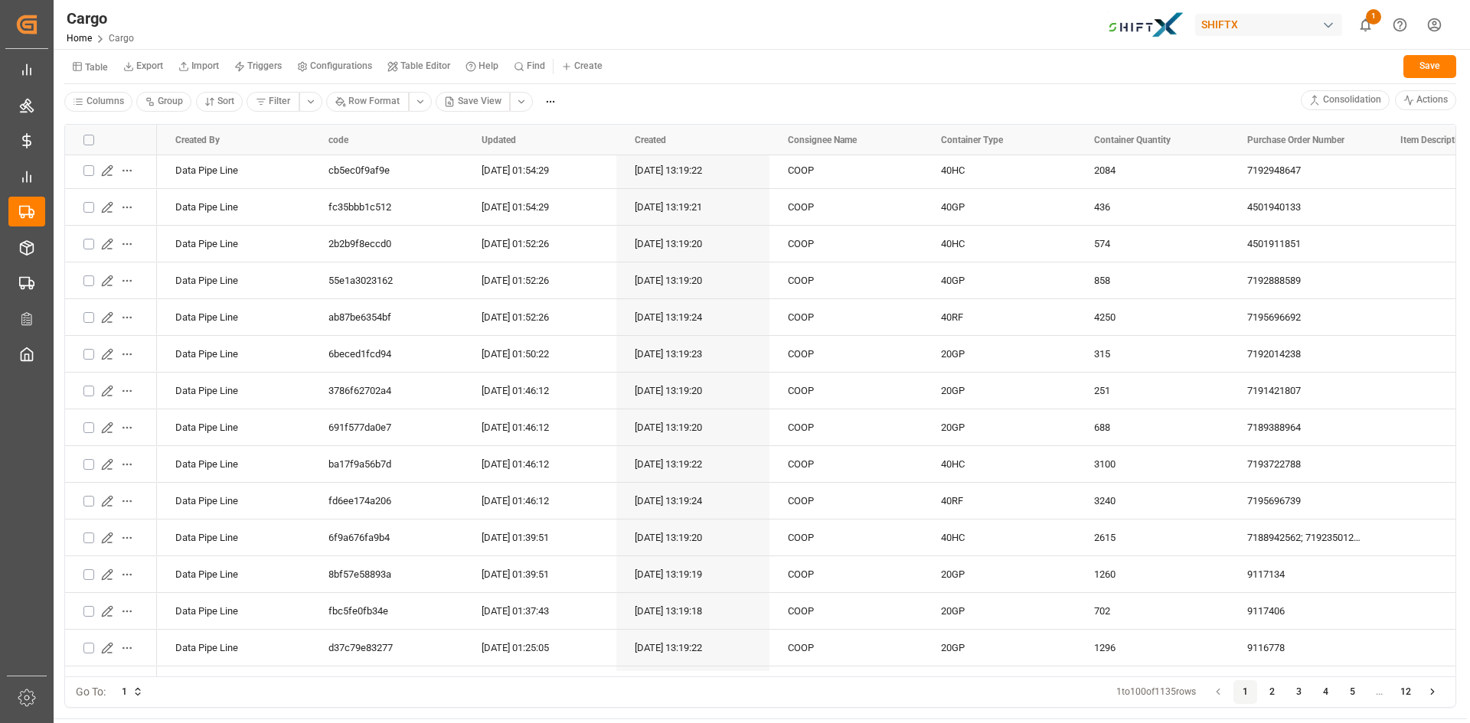
click at [1274, 687] on button "2" at bounding box center [1272, 693] width 24 height 24
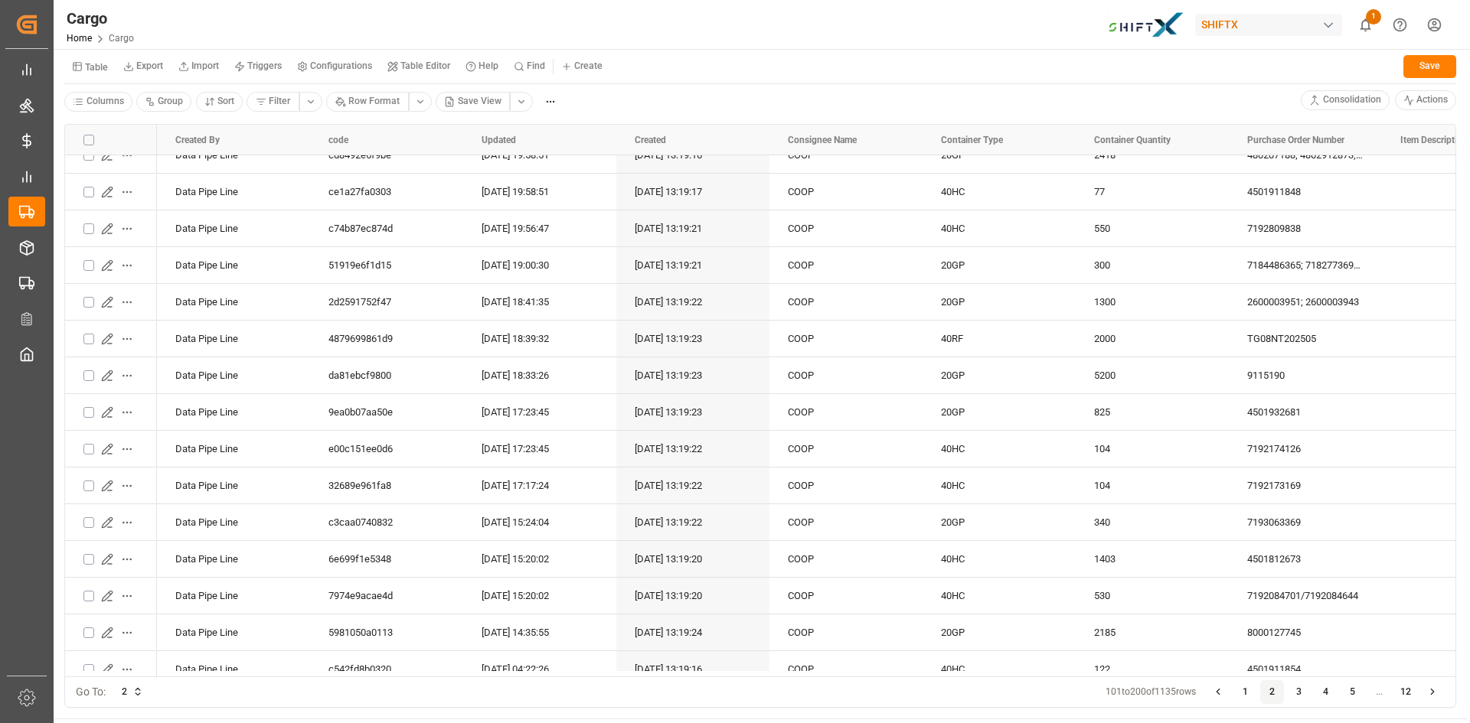
scroll to position [1761, 0]
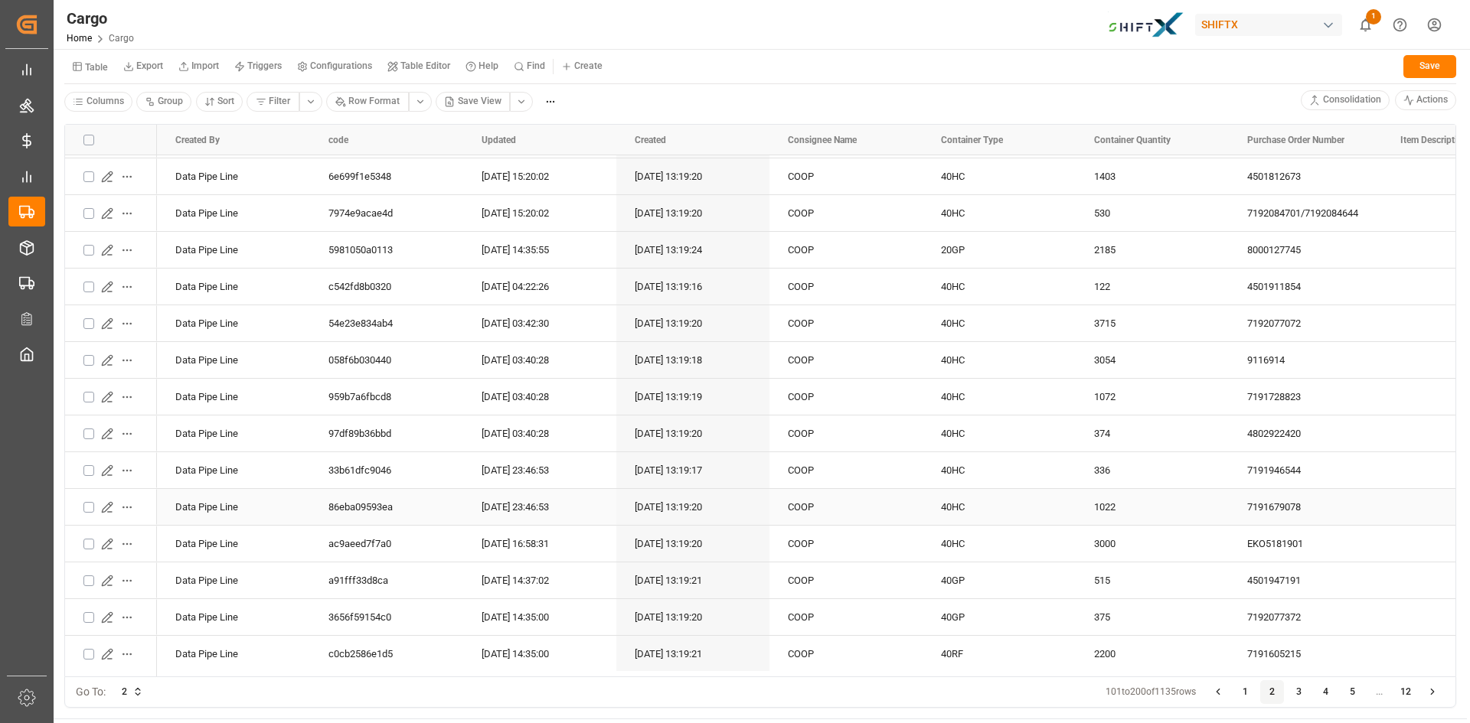
click at [112, 504] on icon "Press SPACE to select this row." at bounding box center [107, 507] width 10 height 10
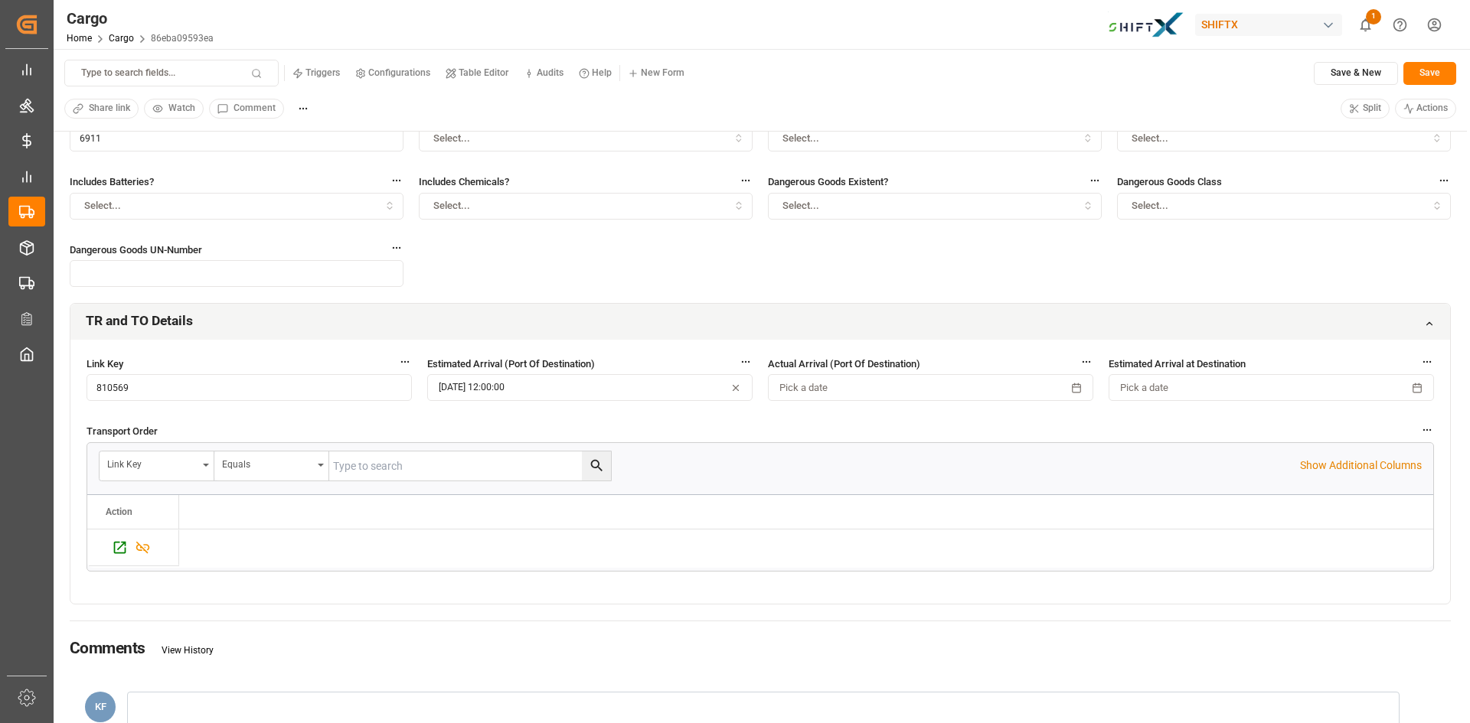
scroll to position [230, 0]
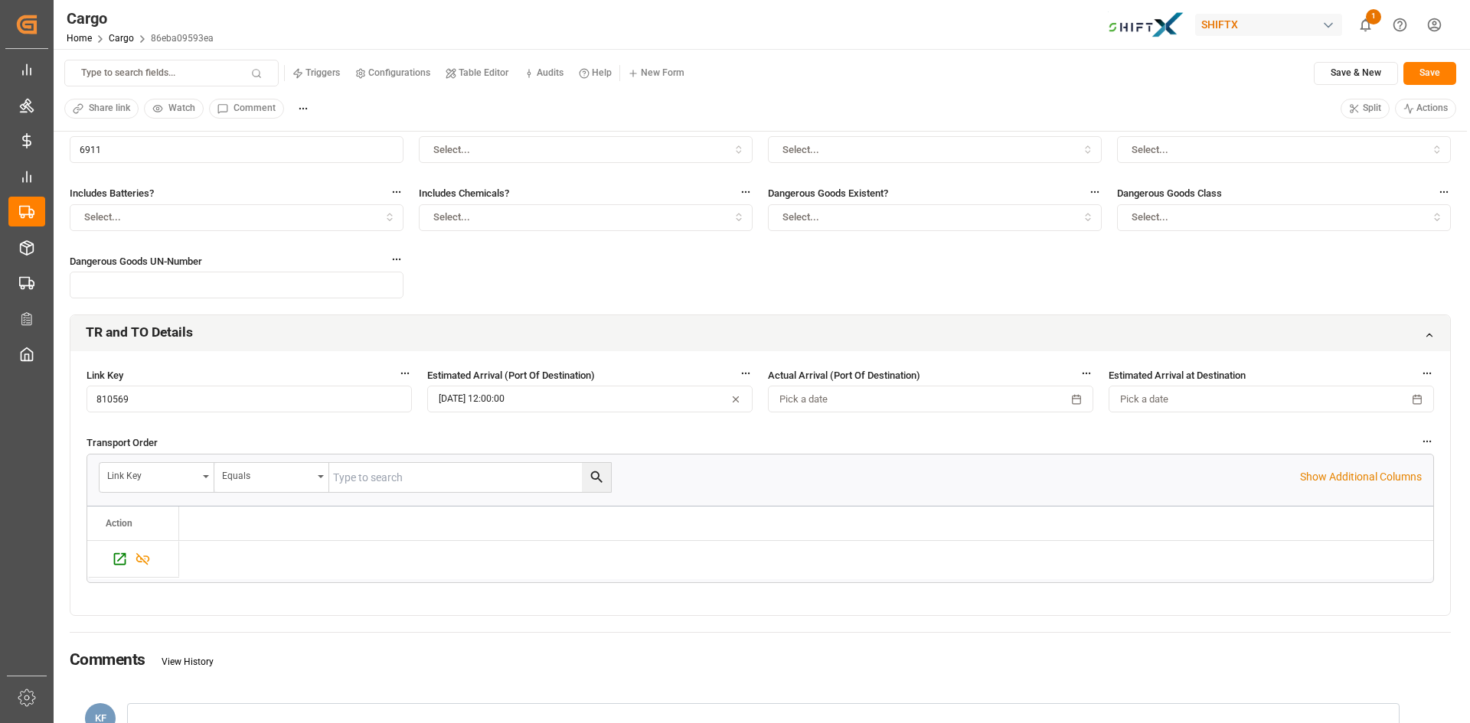
click at [1428, 334] on icon at bounding box center [1429, 335] width 11 height 11
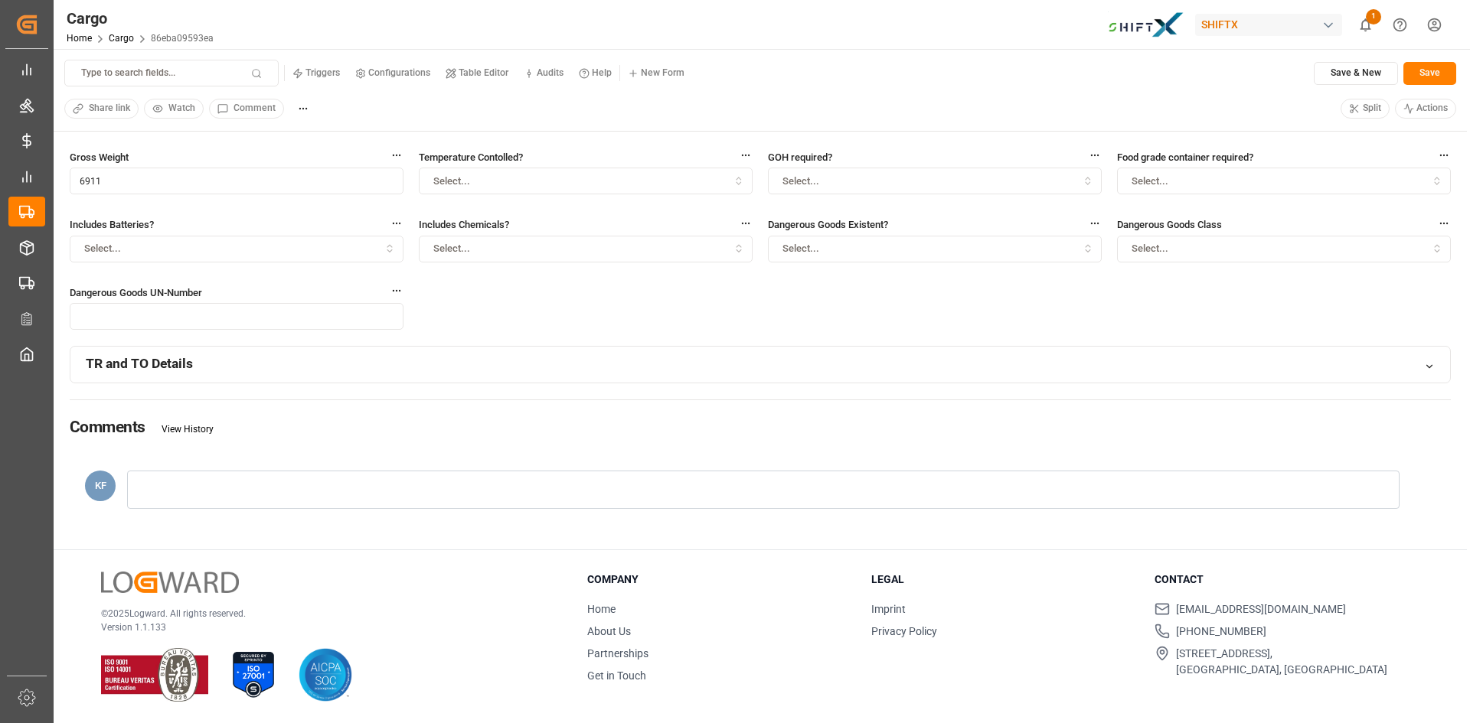
scroll to position [198, 0]
click at [1431, 371] on icon at bounding box center [1429, 366] width 11 height 11
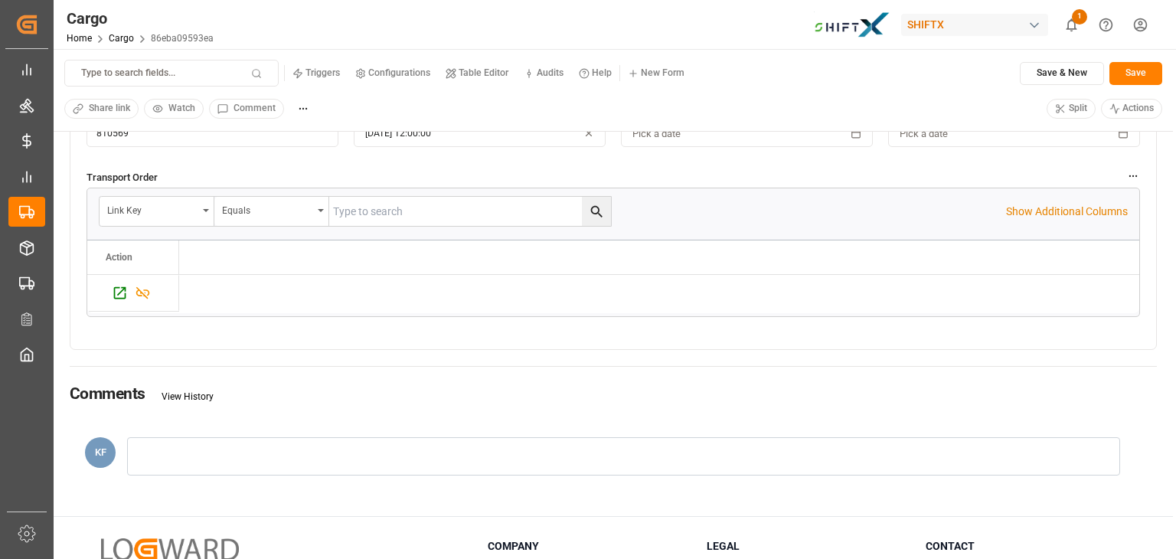
scroll to position [496, 0]
click at [116, 292] on icon "Press SPACE to select this row." at bounding box center [120, 292] width 16 height 16
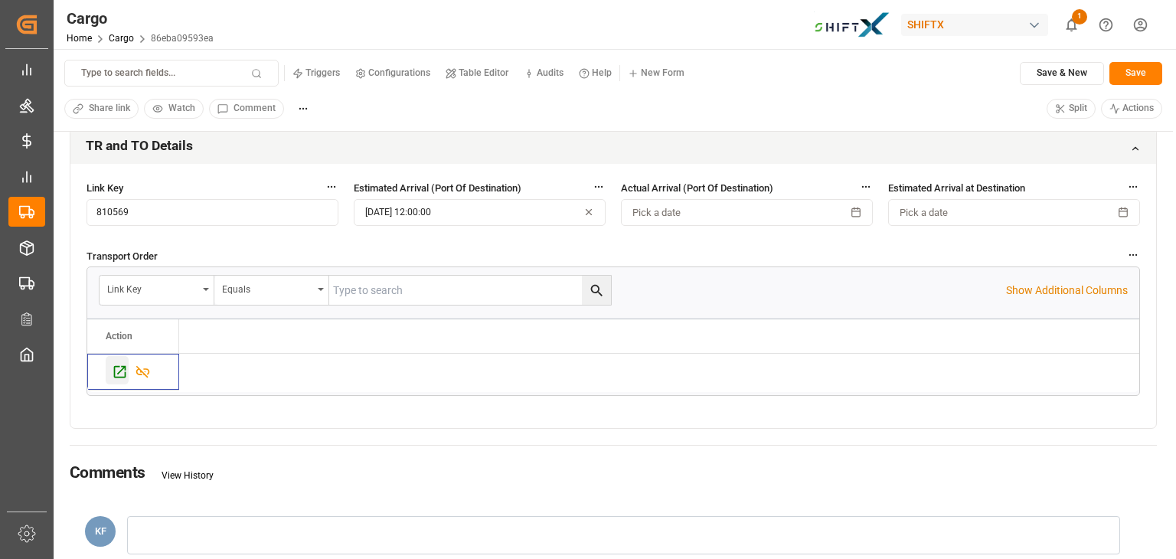
scroll to position [417, 0]
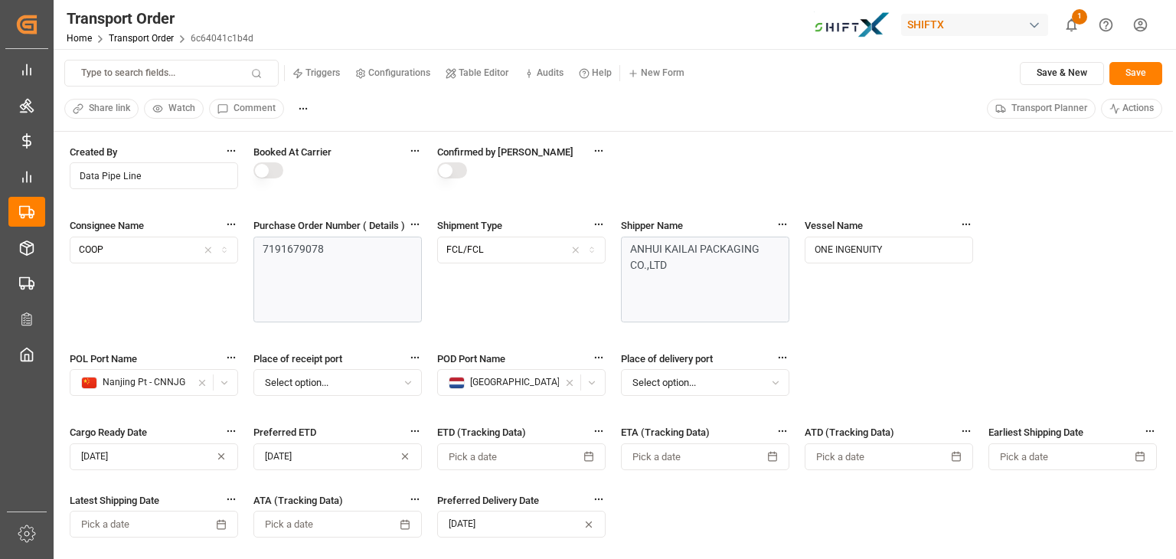
click at [257, 177] on button "button" at bounding box center [268, 170] width 30 height 16
click at [266, 178] on button "button" at bounding box center [268, 170] width 30 height 16
click at [260, 168] on button "button" at bounding box center [268, 170] width 30 height 16
click at [446, 168] on button "button" at bounding box center [452, 170] width 30 height 16
click at [262, 175] on button "button" at bounding box center [268, 170] width 30 height 16
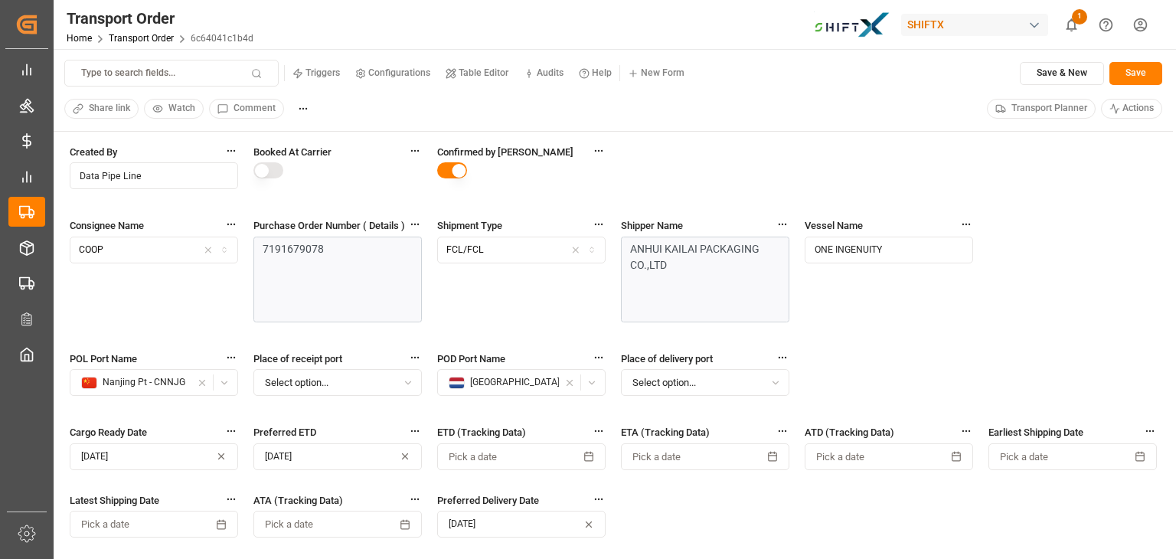
click at [460, 172] on button "button" at bounding box center [452, 170] width 30 height 16
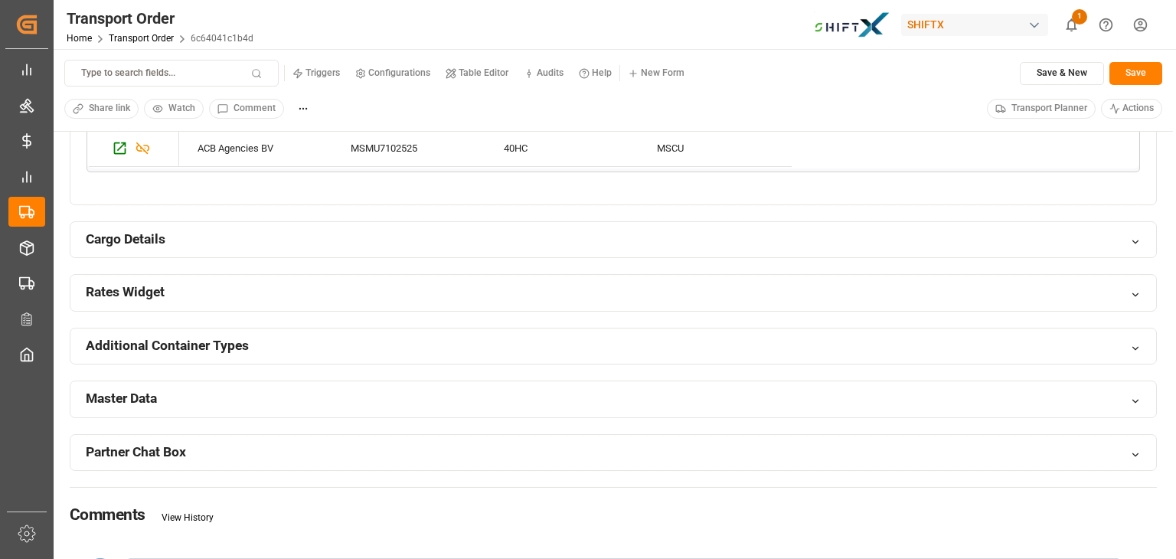
scroll to position [1023, 0]
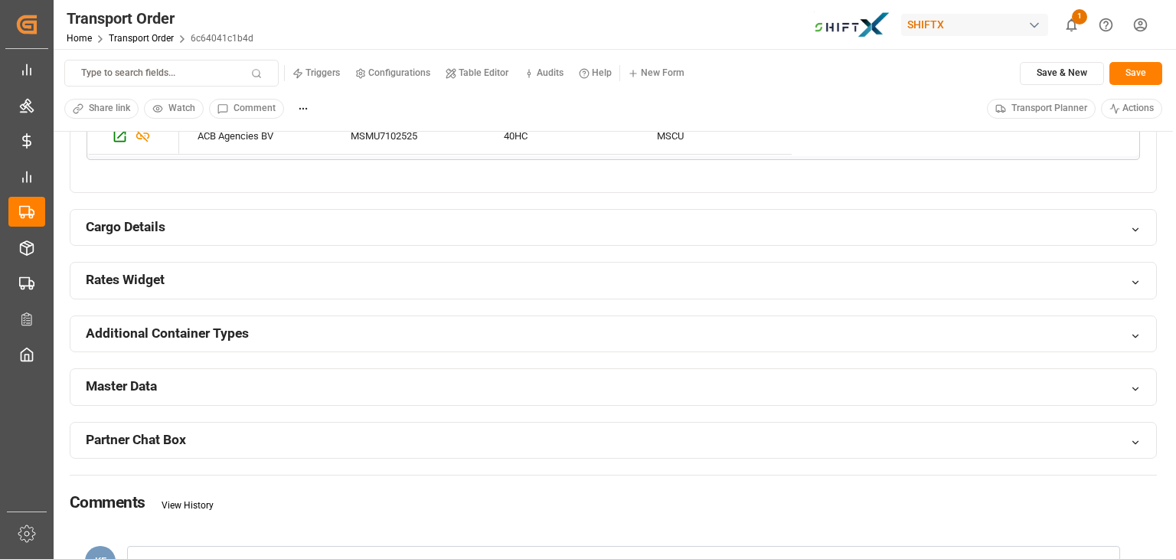
click at [1134, 224] on icon at bounding box center [1135, 229] width 11 height 11
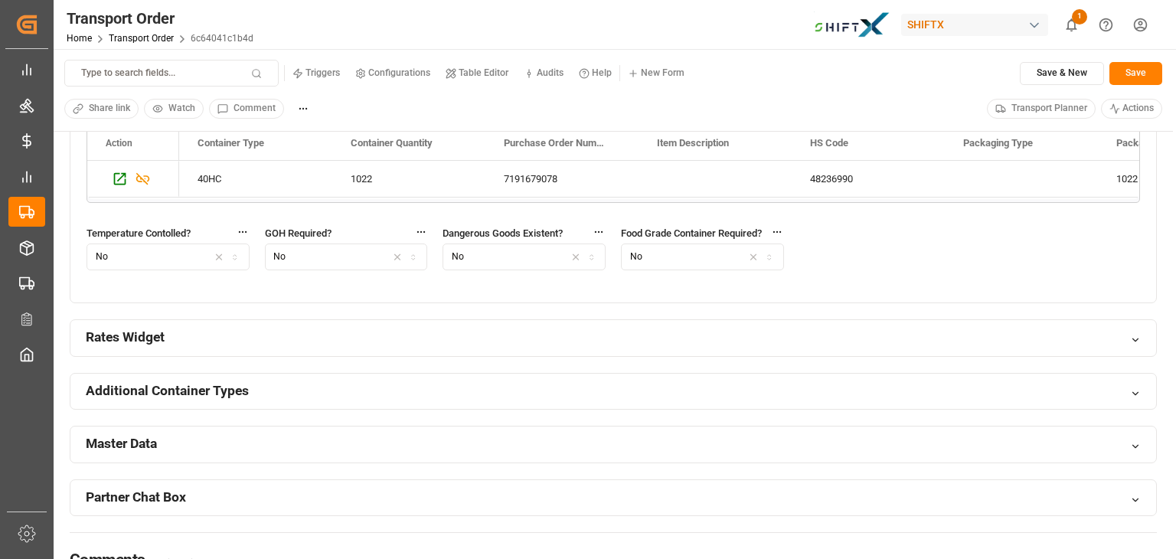
scroll to position [1232, 0]
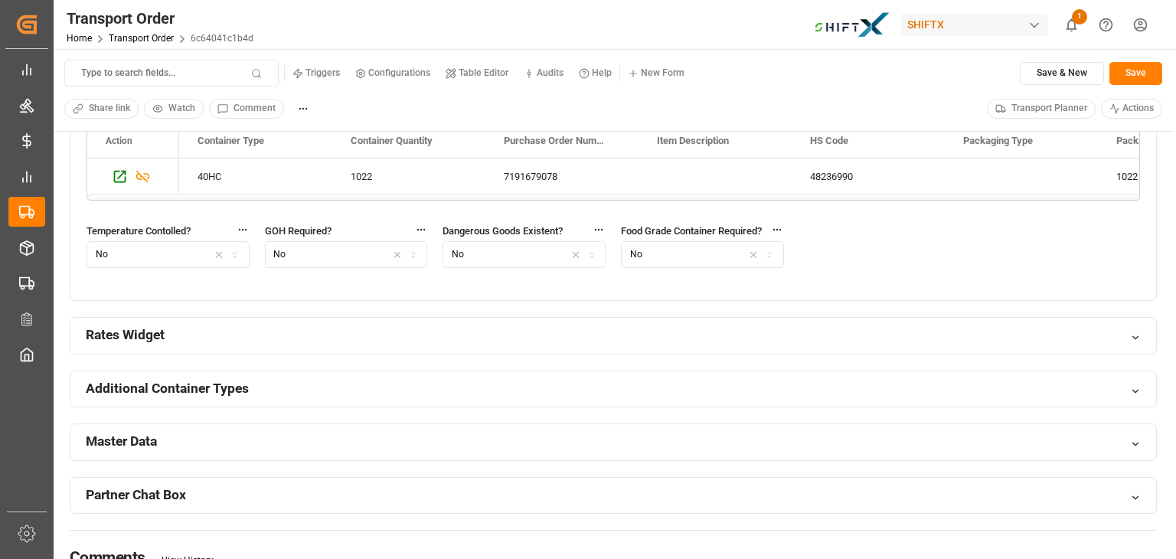
click at [110, 334] on h2 "Rates Widget" at bounding box center [125, 334] width 79 height 19
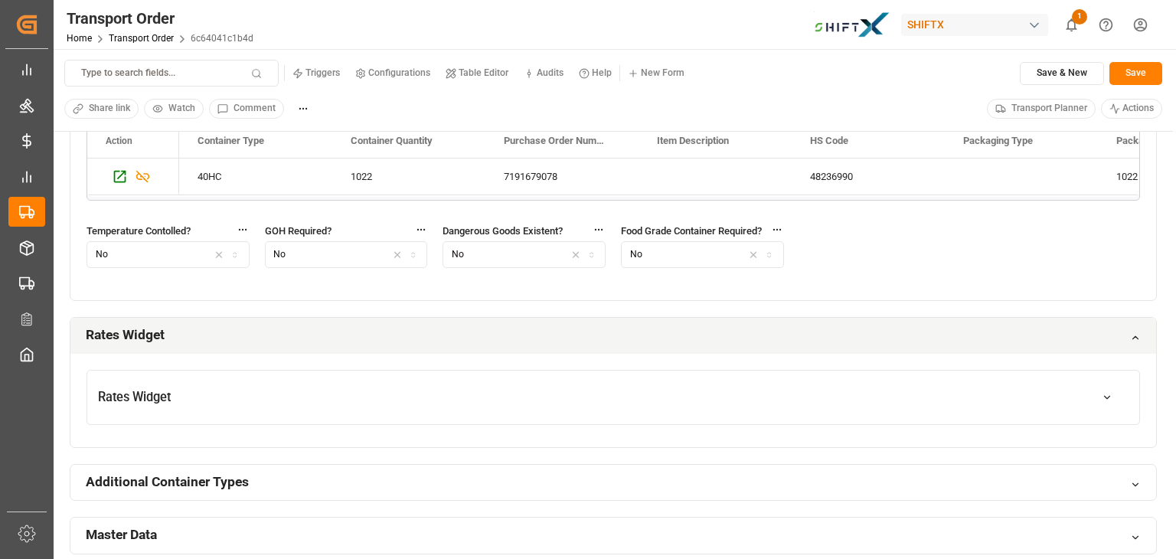
click at [105, 329] on h2 "Rates Widget" at bounding box center [125, 334] width 79 height 19
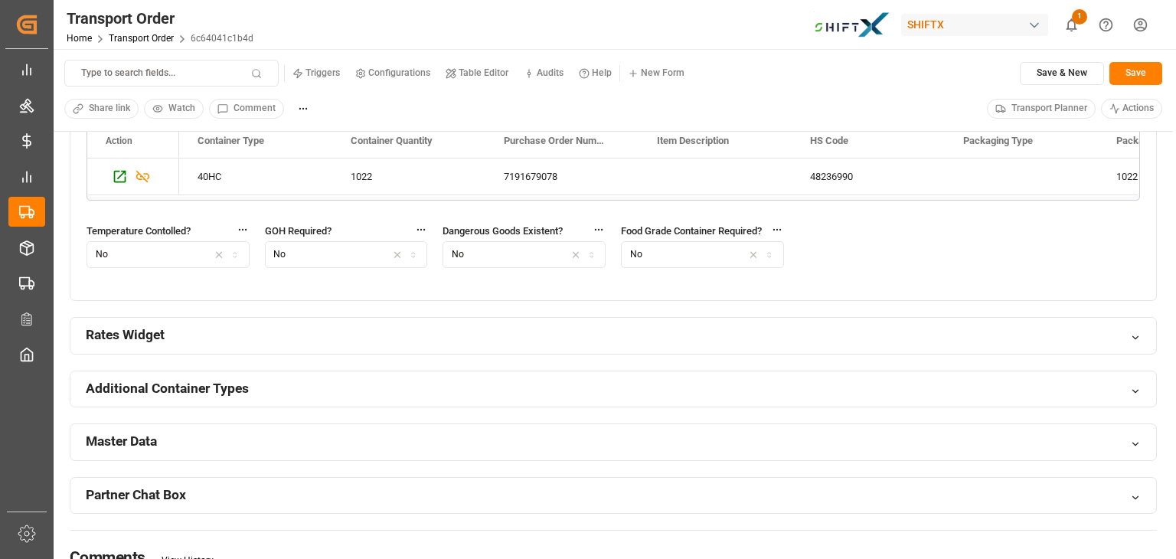
click at [99, 329] on h2 "Rates Widget" at bounding box center [125, 334] width 79 height 19
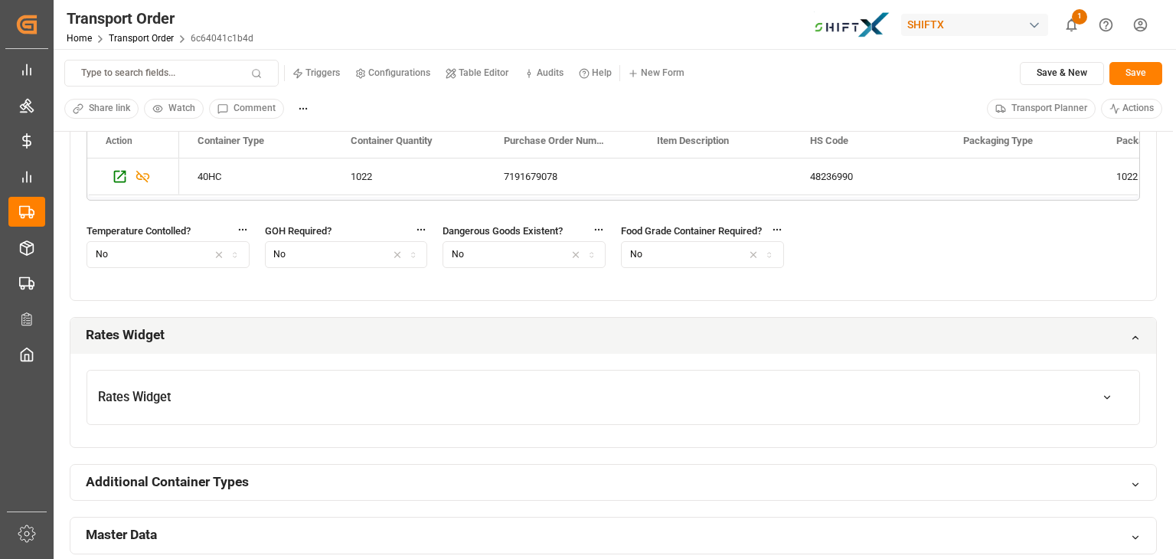
click at [107, 318] on div "Rates Widget" at bounding box center [613, 336] width 1086 height 36
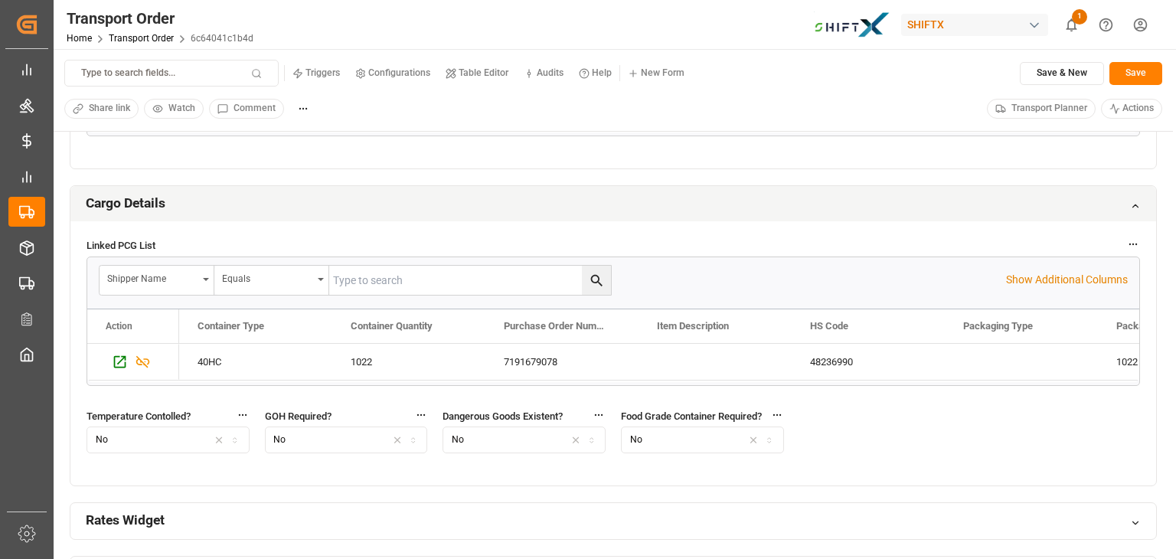
scroll to position [1045, 0]
